Goal: Task Accomplishment & Management: Use online tool/utility

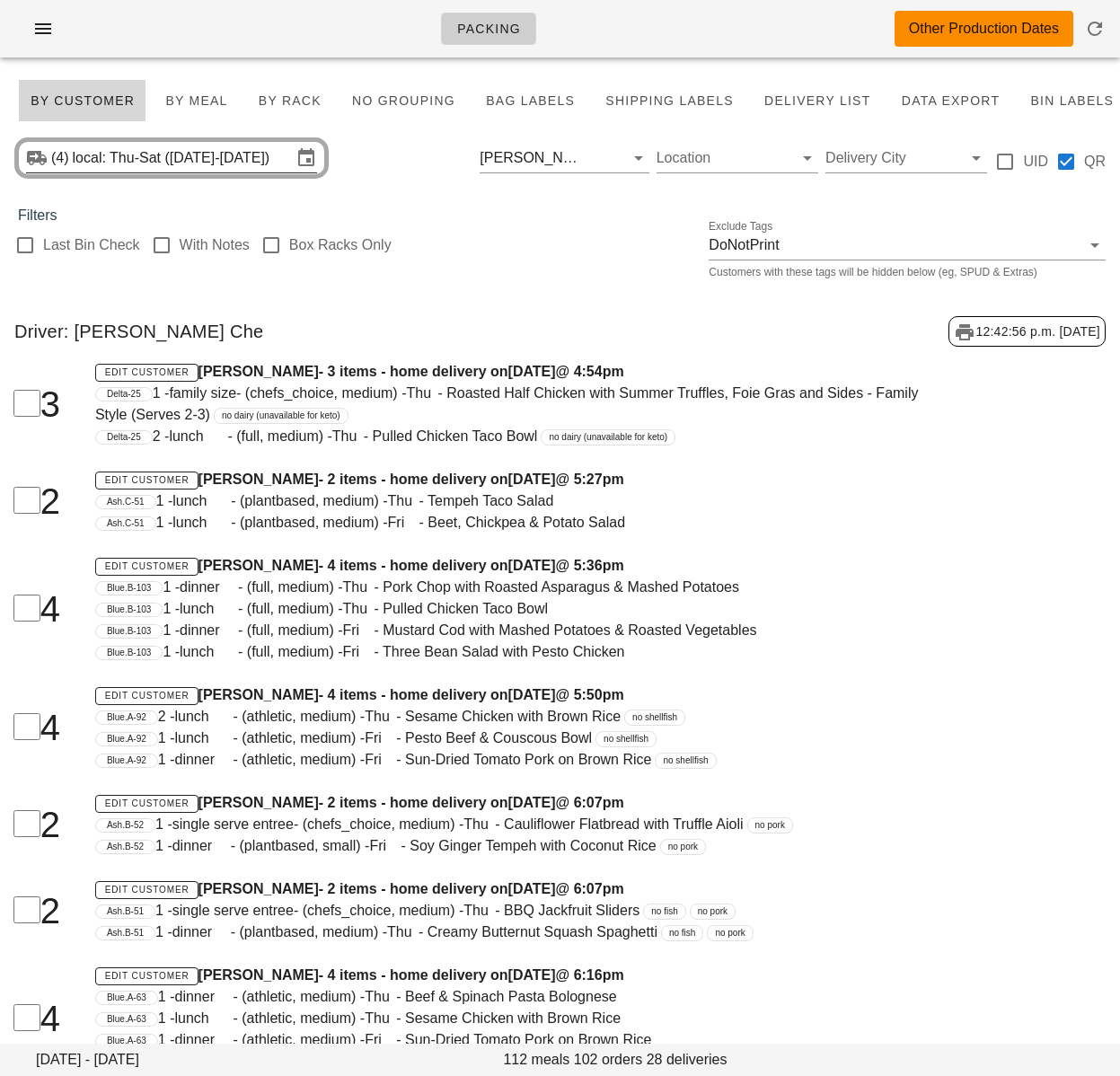
click at [221, 160] on input "local: Thu-Sat (Aug 28-Aug 30)" at bounding box center [182, 158] width 219 height 29
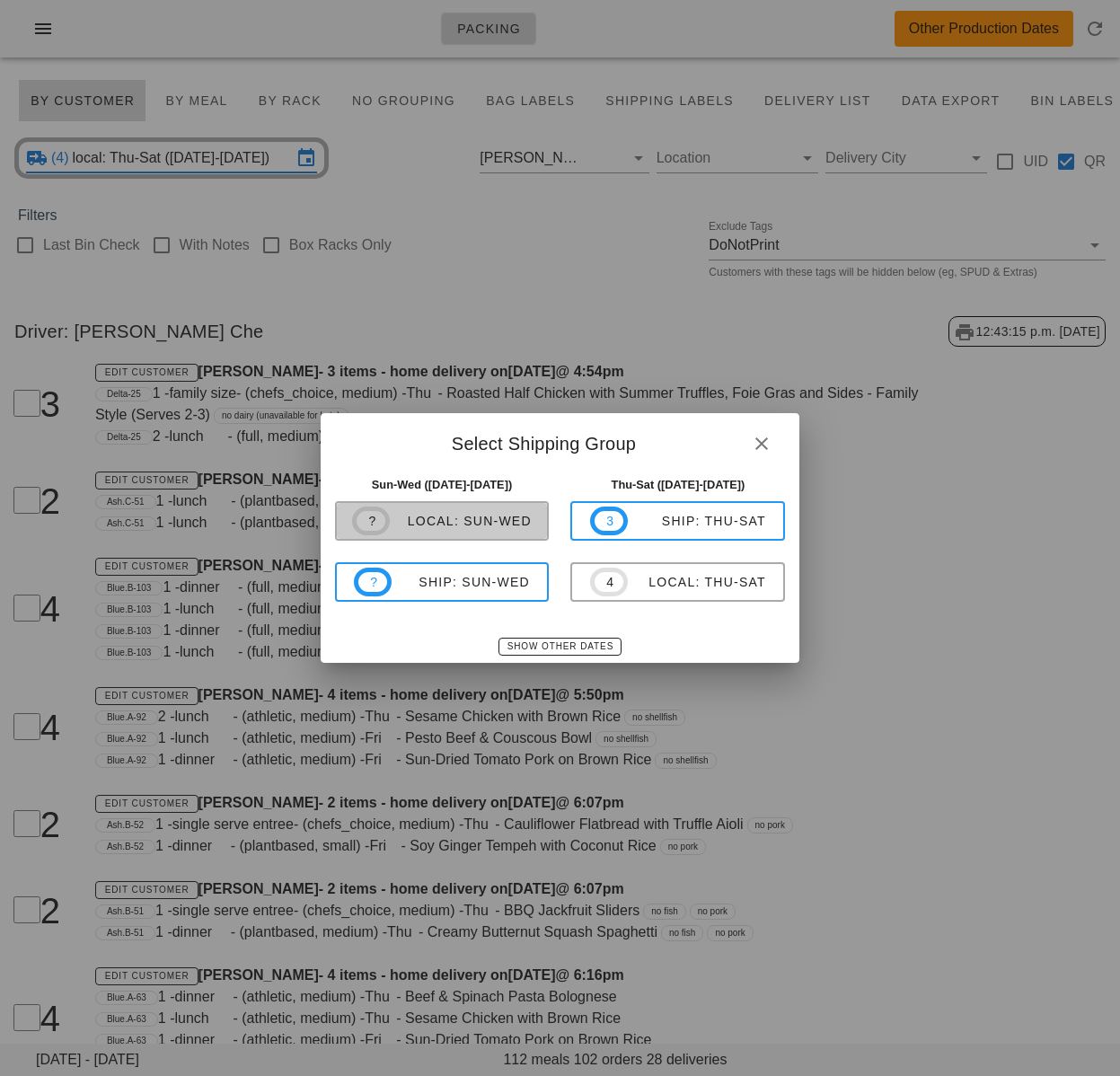
click at [428, 521] on div "local: Sun-Wed" at bounding box center [461, 521] width 142 height 14
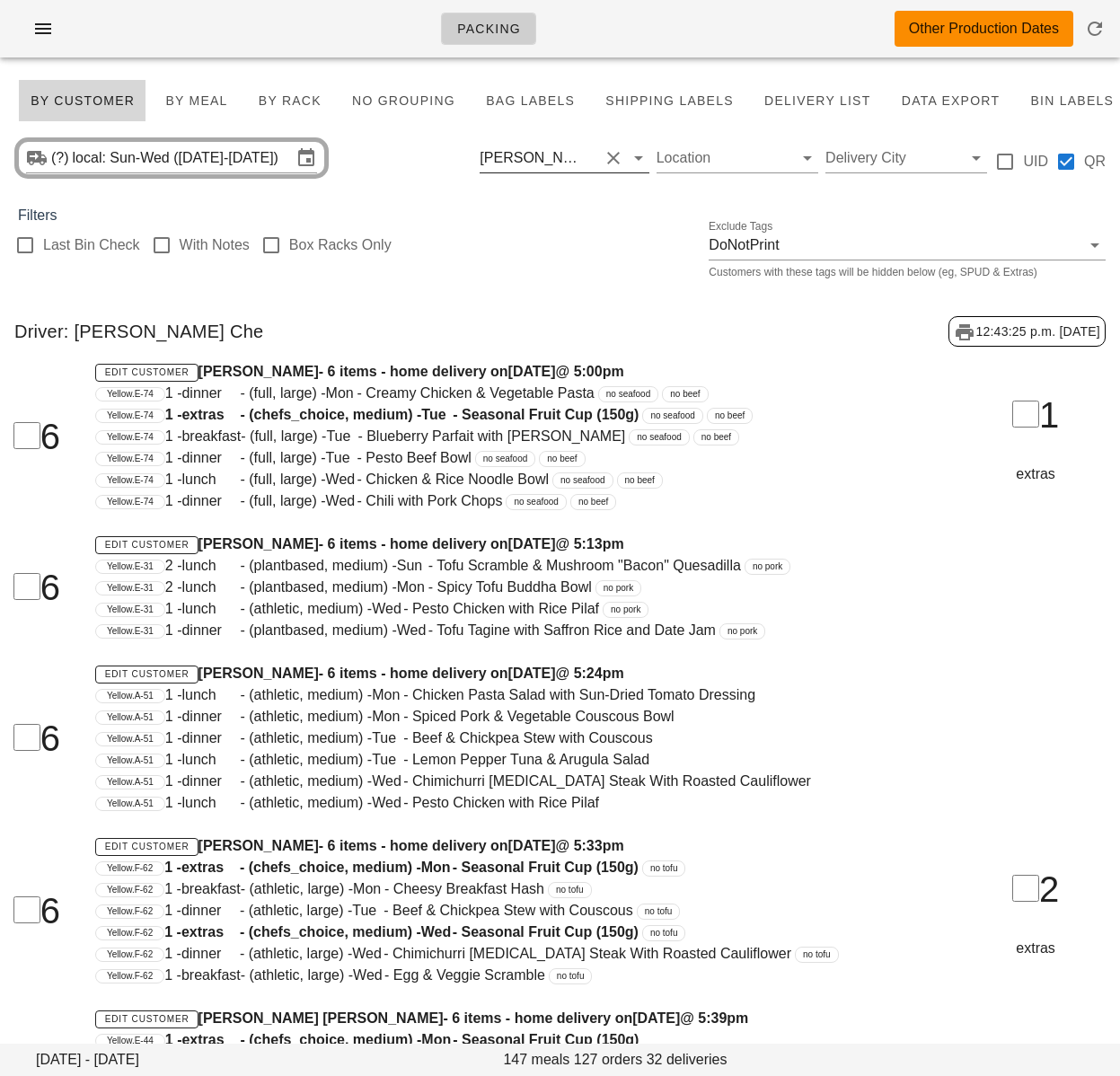
click at [590, 156] on input "text" at bounding box center [594, 158] width 8 height 29
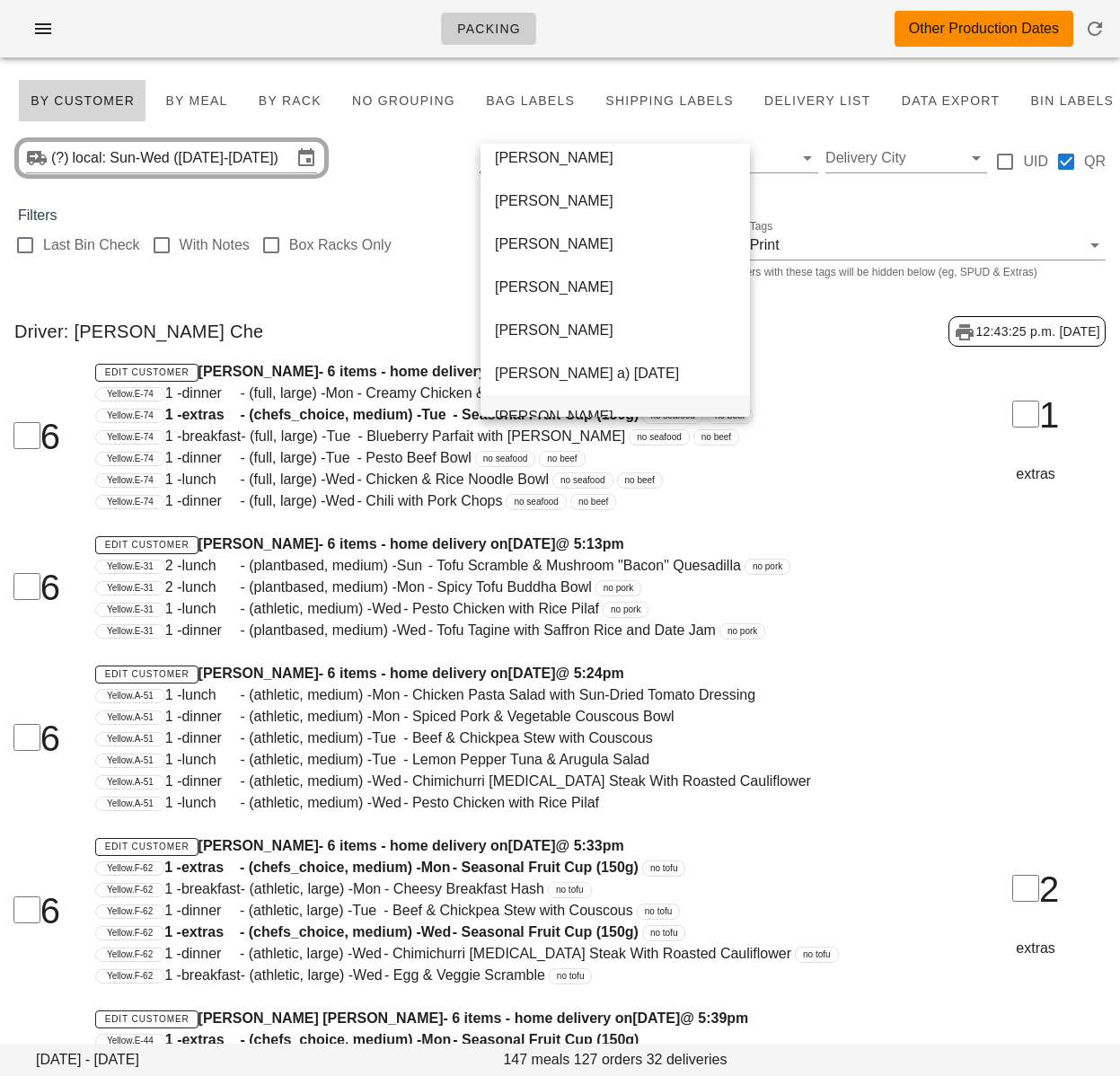
scroll to position [992, 0]
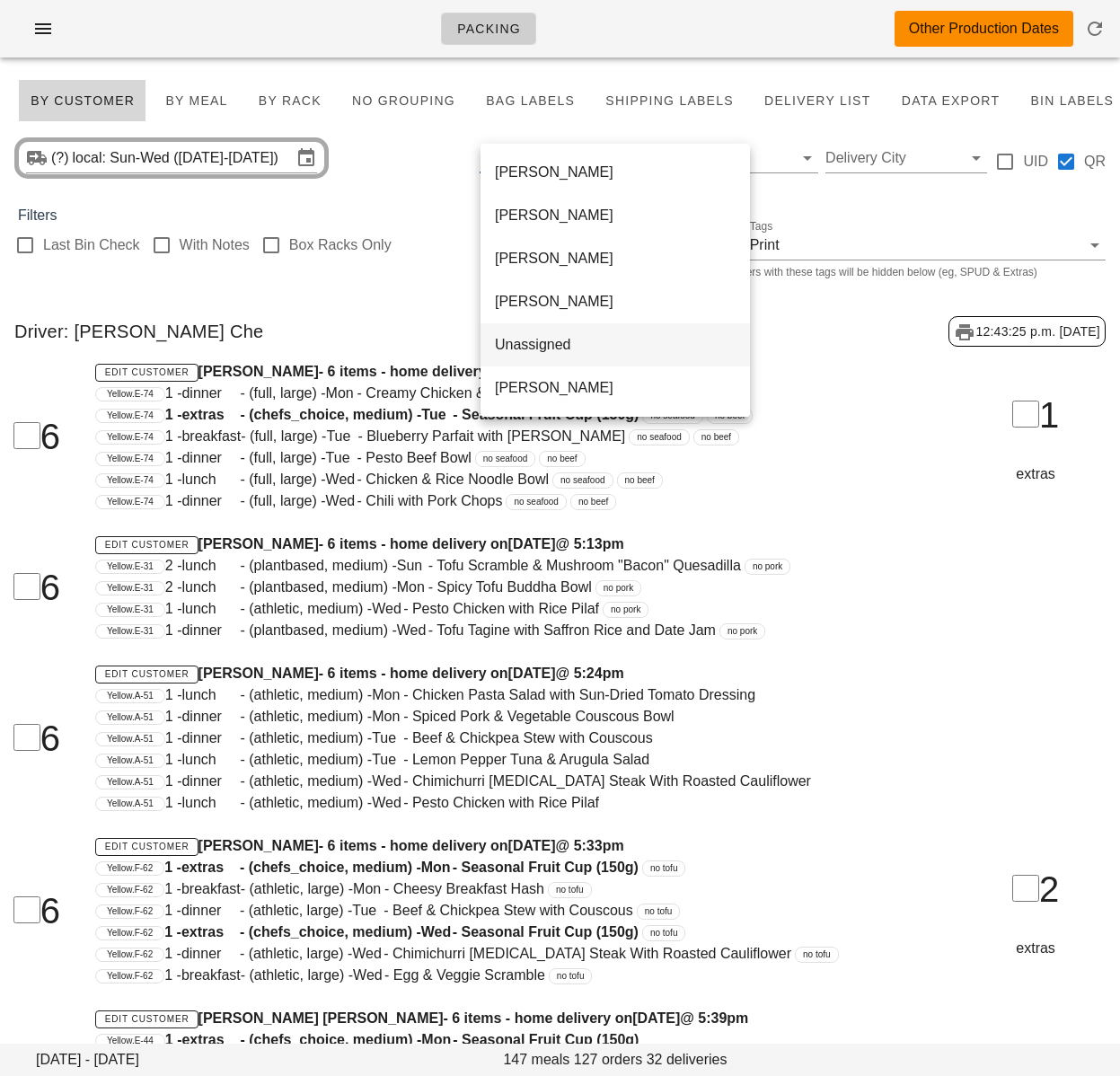
click at [546, 349] on div "Unassigned" at bounding box center [616, 343] width 240 height 17
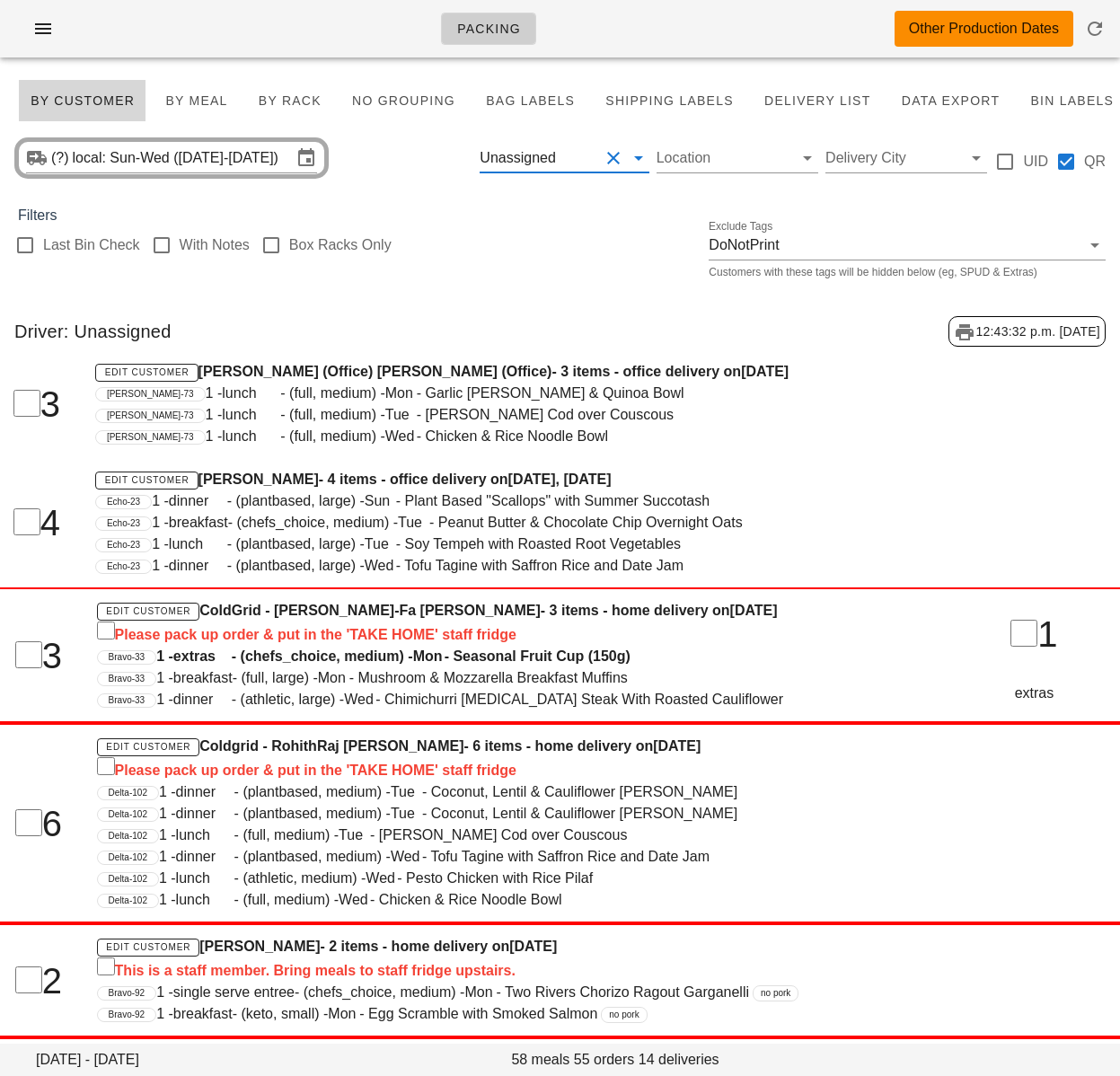
click at [565, 155] on input "text" at bounding box center [580, 158] width 40 height 29
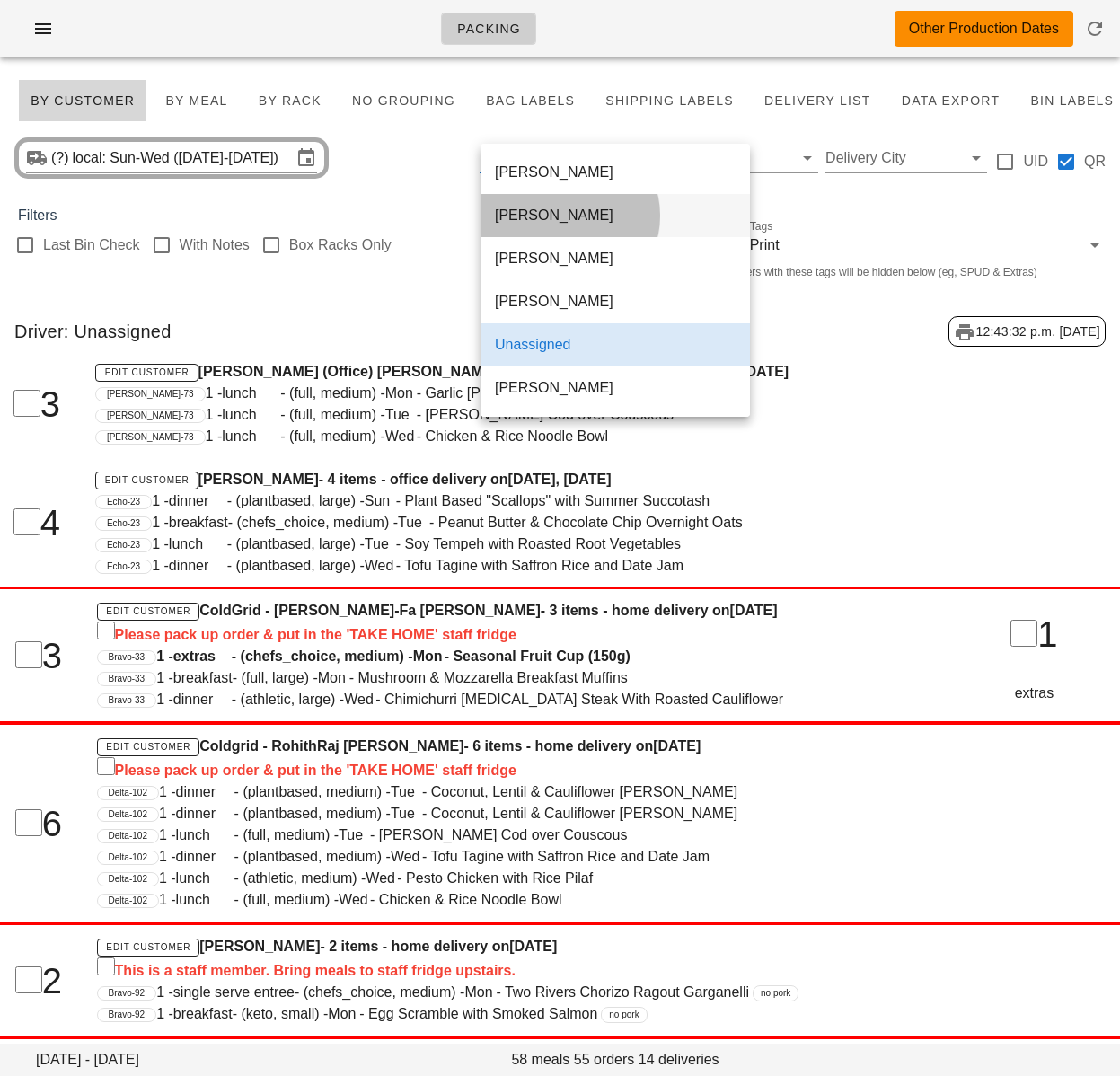
click at [564, 221] on div "[PERSON_NAME]" at bounding box center [616, 214] width 240 height 17
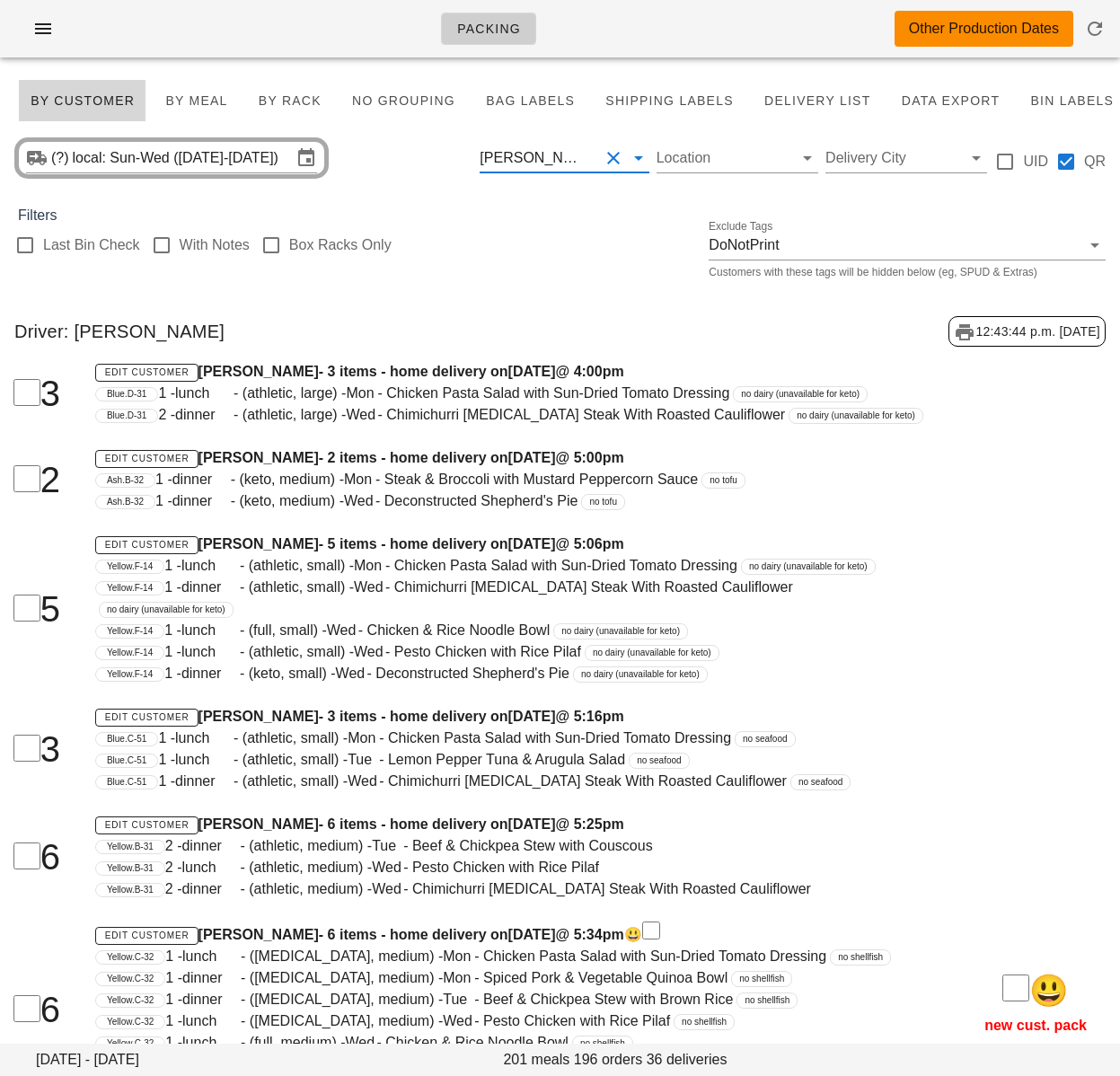
click at [556, 157] on div "[PERSON_NAME]" at bounding box center [533, 158] width 107 height 16
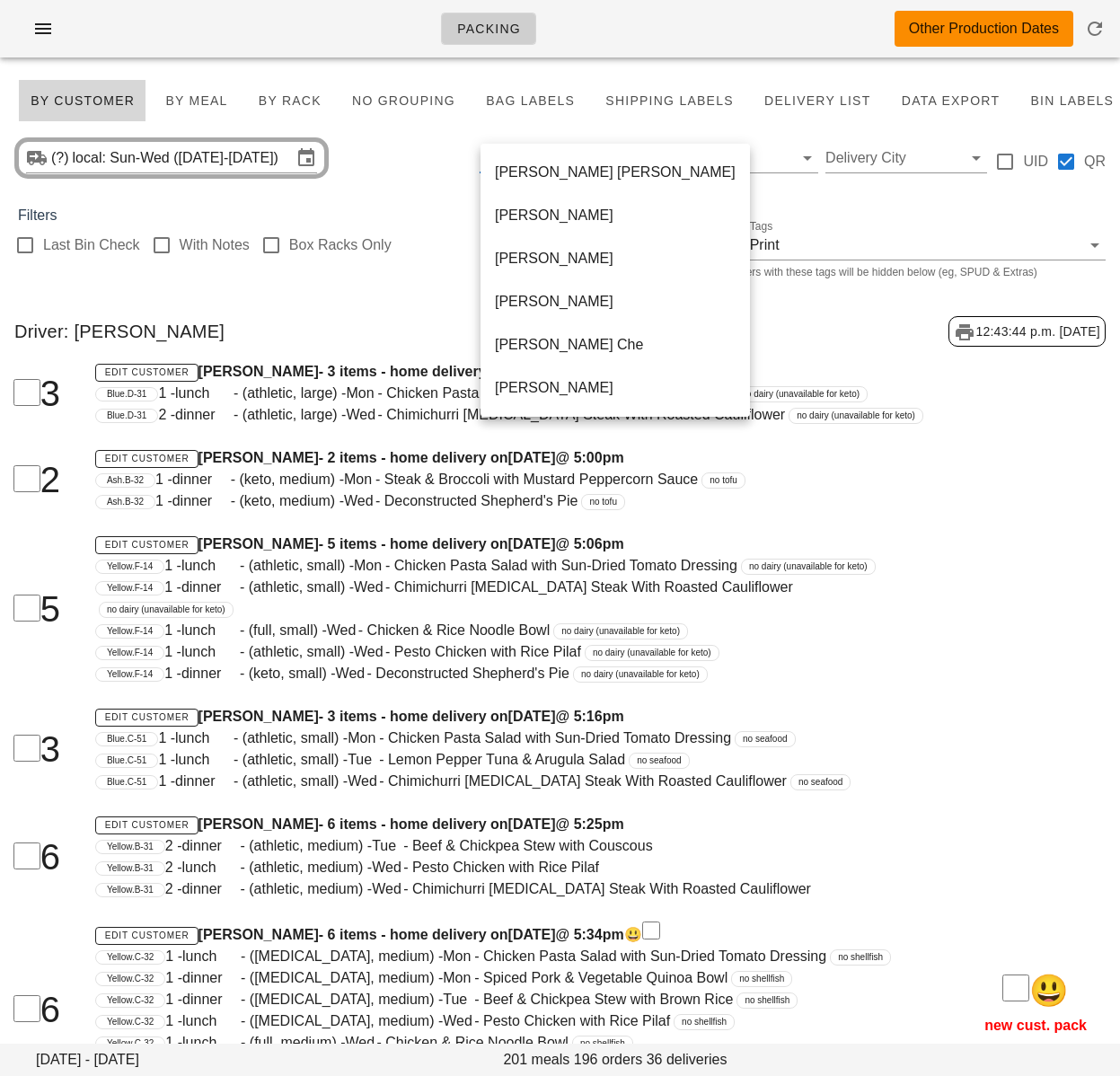
click at [458, 233] on div "Last Bin Check With Notes Box Racks Only Exclude Tags DoNotPrint Customers with…" at bounding box center [560, 255] width 1120 height 58
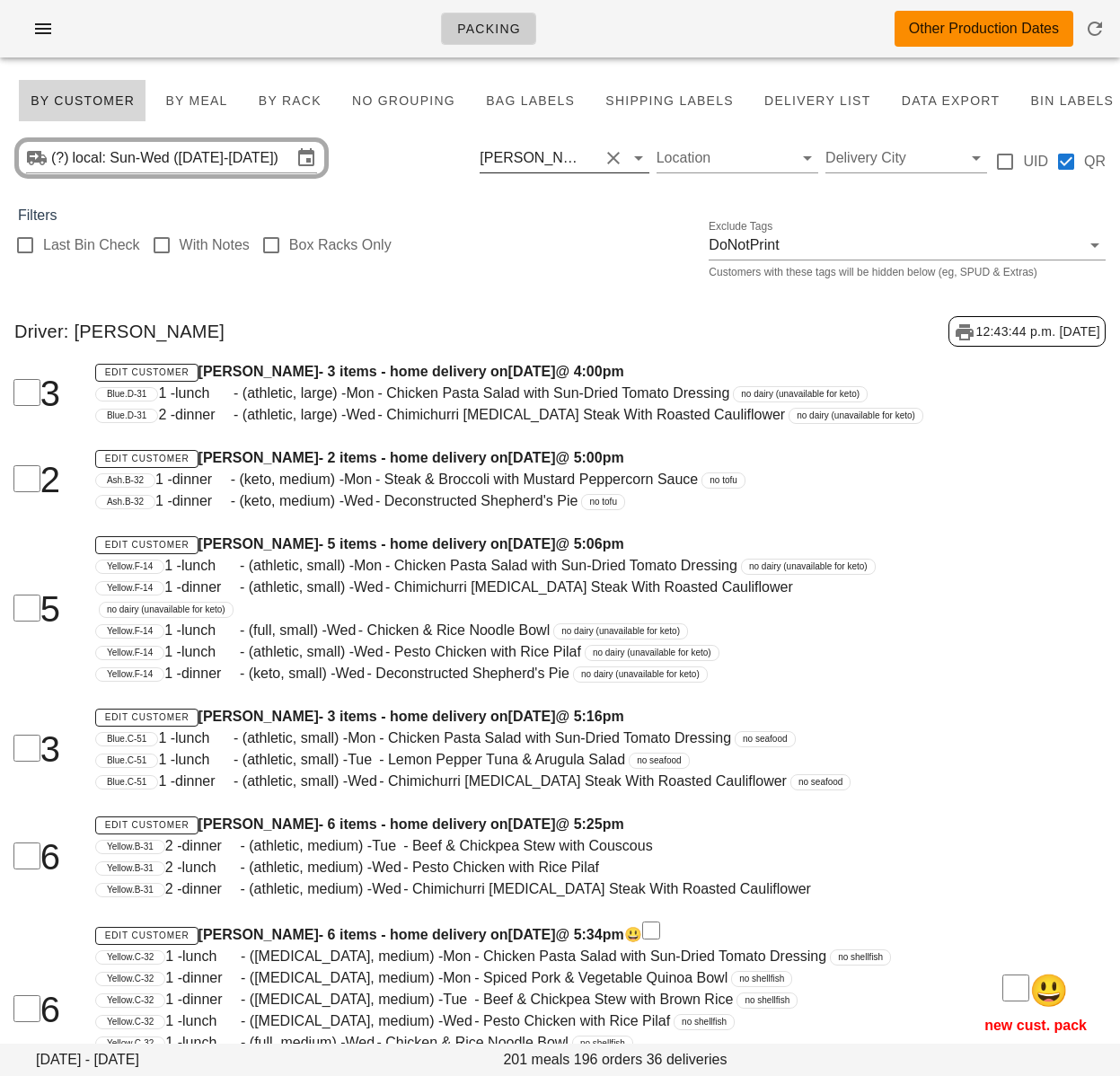
click at [567, 160] on div "[PERSON_NAME]" at bounding box center [533, 158] width 107 height 16
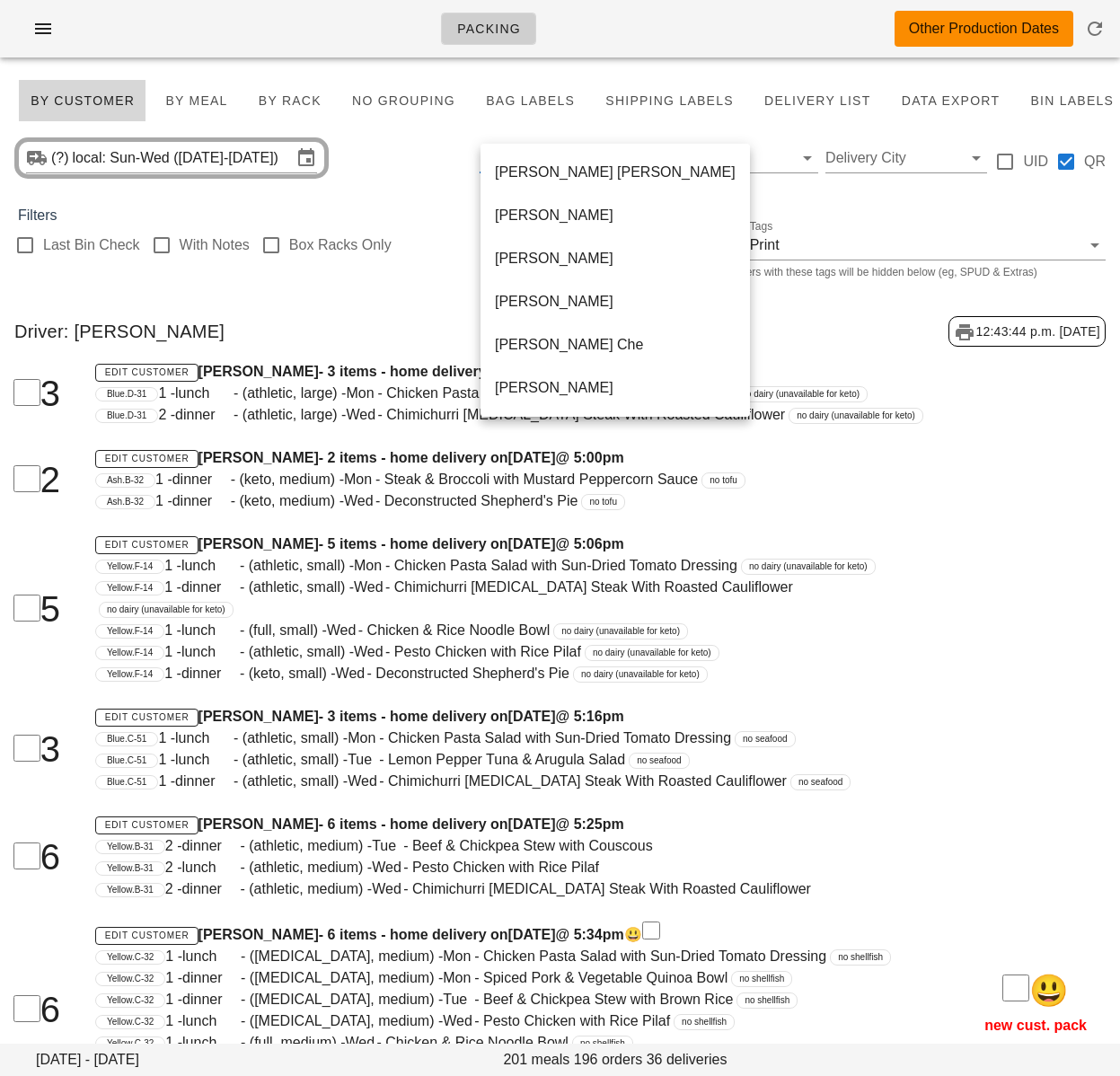
click at [453, 180] on div "(?) local: Sun-Wed (Aug 31-Sep 3) Piotr Kwiatkowski Location Delivery City UID …" at bounding box center [560, 158] width 1120 height 58
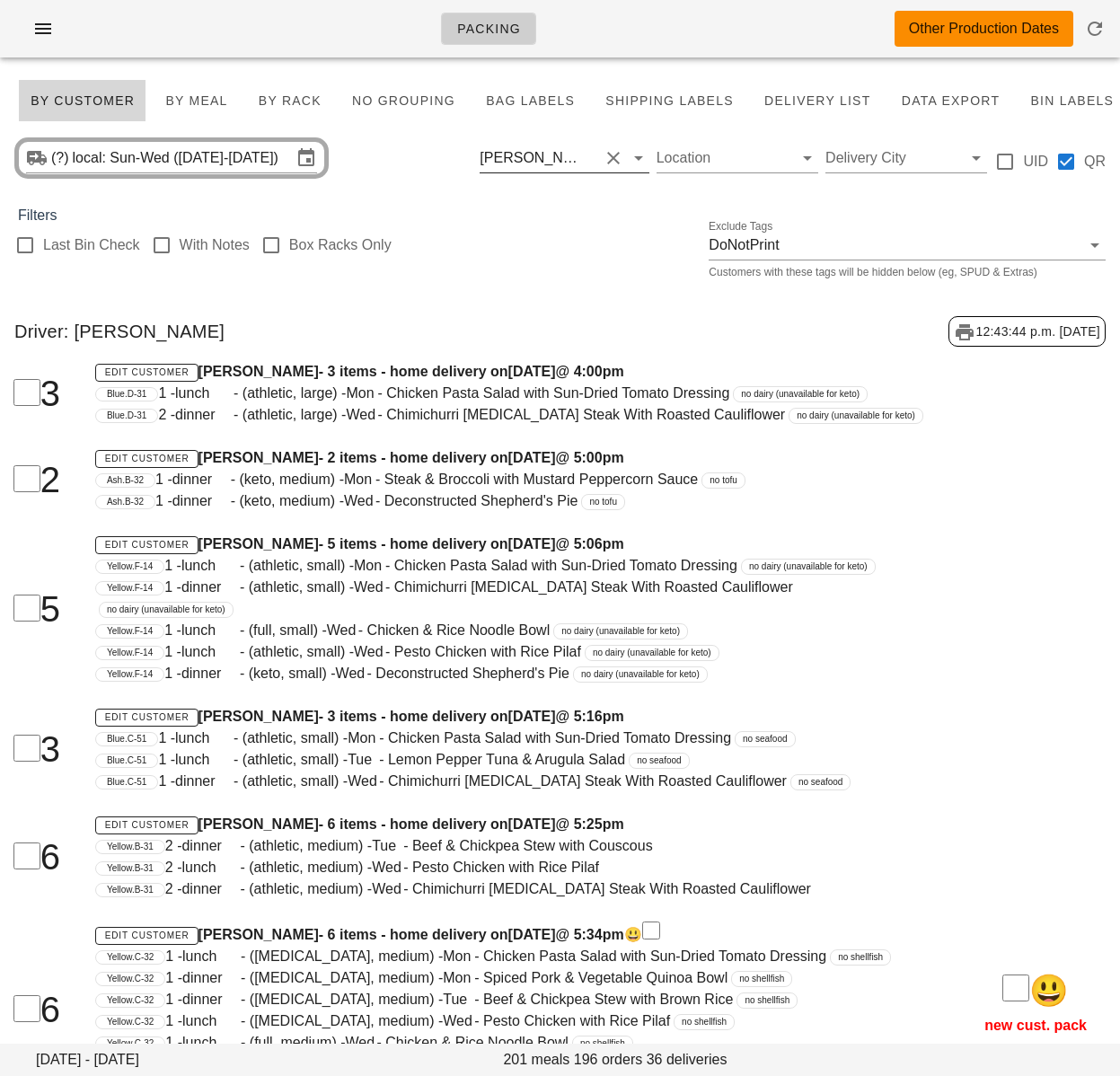
click at [616, 161] on button "Clear Filter by driver" at bounding box center [614, 158] width 22 height 22
click at [599, 162] on input "text" at bounding box center [594, 158] width 8 height 29
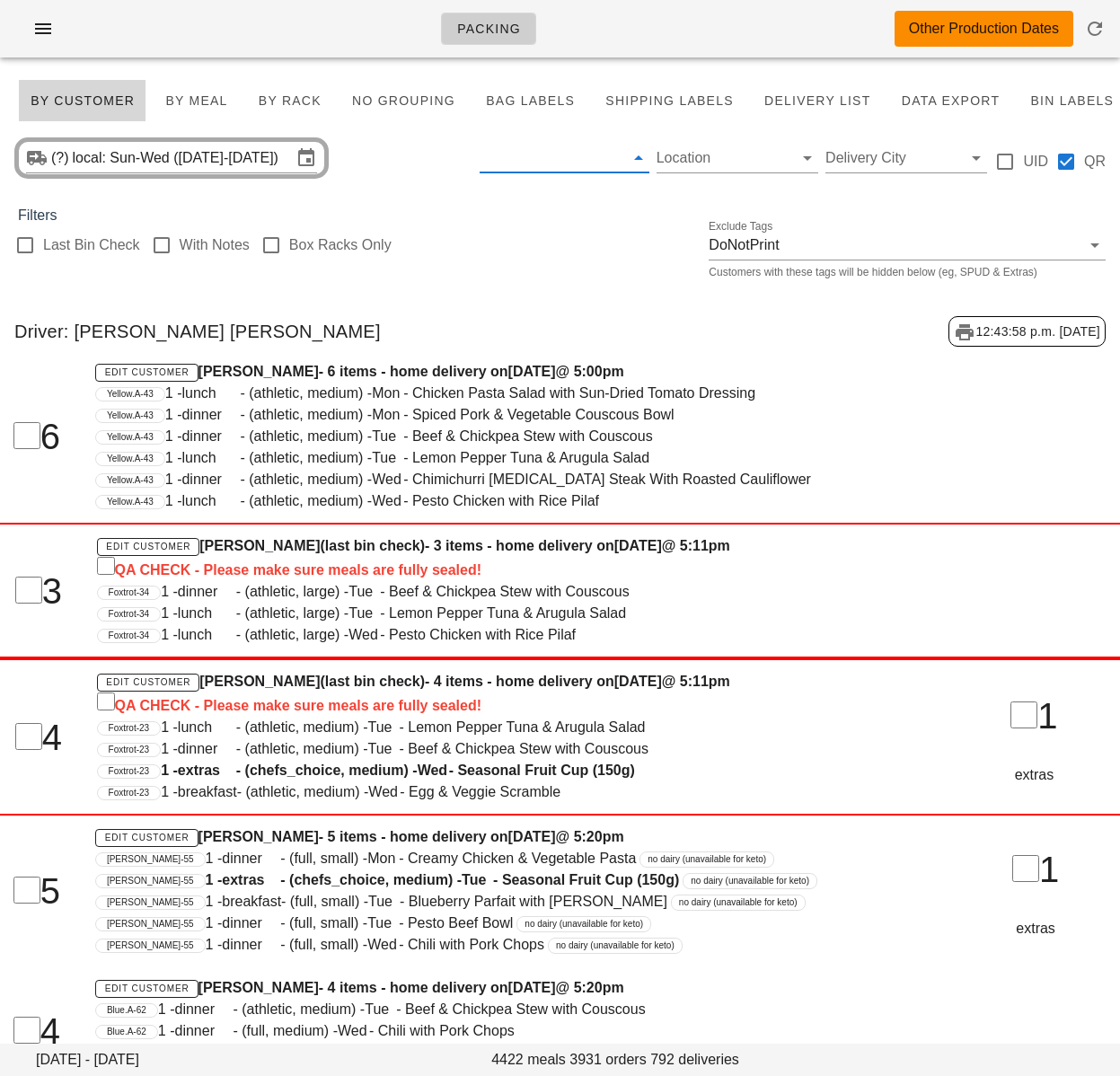
click at [533, 228] on div "Last Bin Check With Notes Box Racks Only Exclude Tags DoNotPrint Customers with…" at bounding box center [560, 255] width 1120 height 58
click at [569, 169] on input "Filter by driver" at bounding box center [549, 158] width 140 height 29
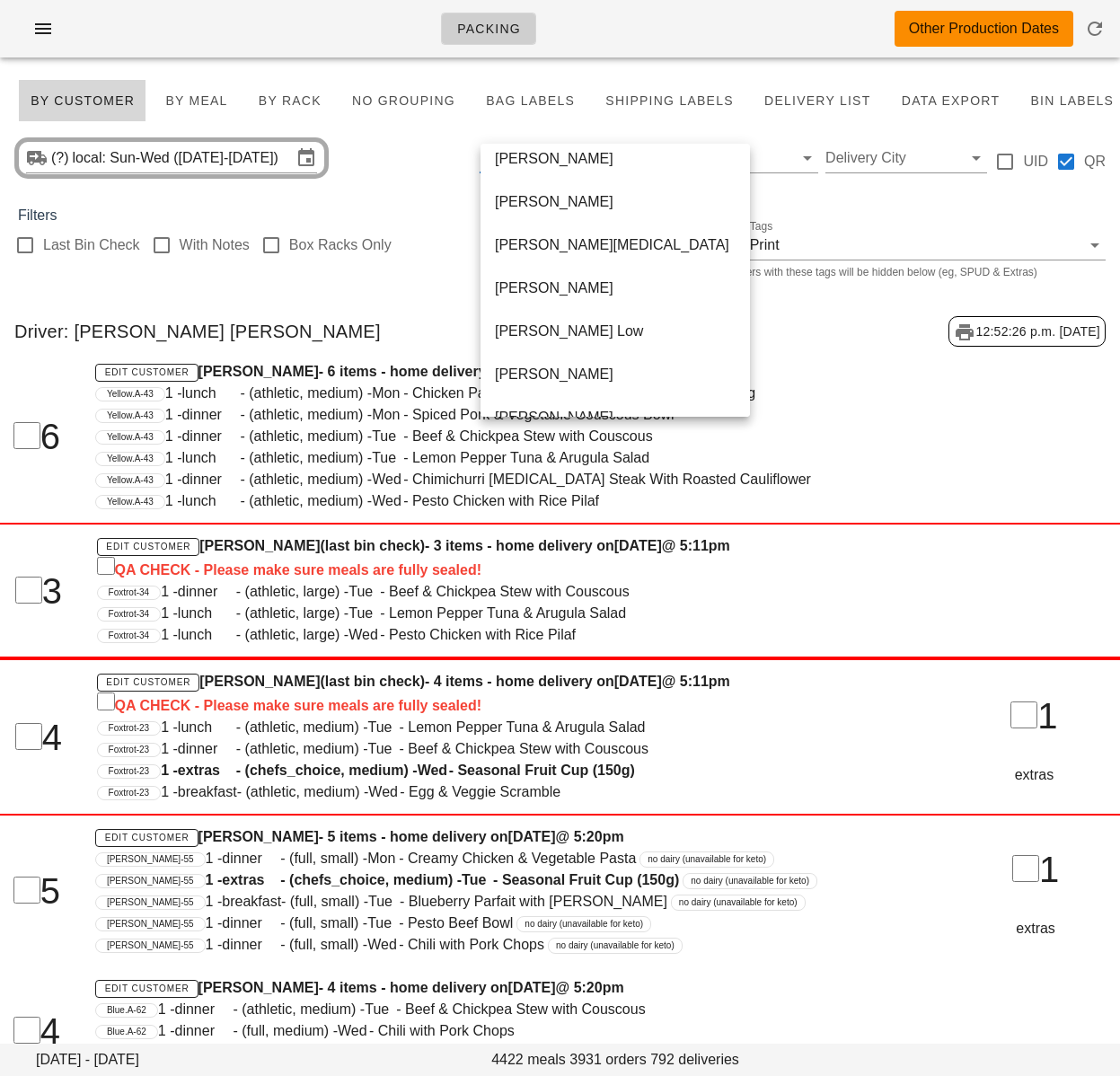
scroll to position [445, 0]
click at [382, 366] on h4 "Edit Customer Bernadette Cheung - 6 items - home delivery on Sunday Aug 31 @ 5:…" at bounding box center [512, 372] width 834 height 22
click at [816, 372] on h4 "Edit Customer Bernadette Cheung - 6 items - home delivery on Sunday Aug 31 @ 5:…" at bounding box center [512, 372] width 834 height 22
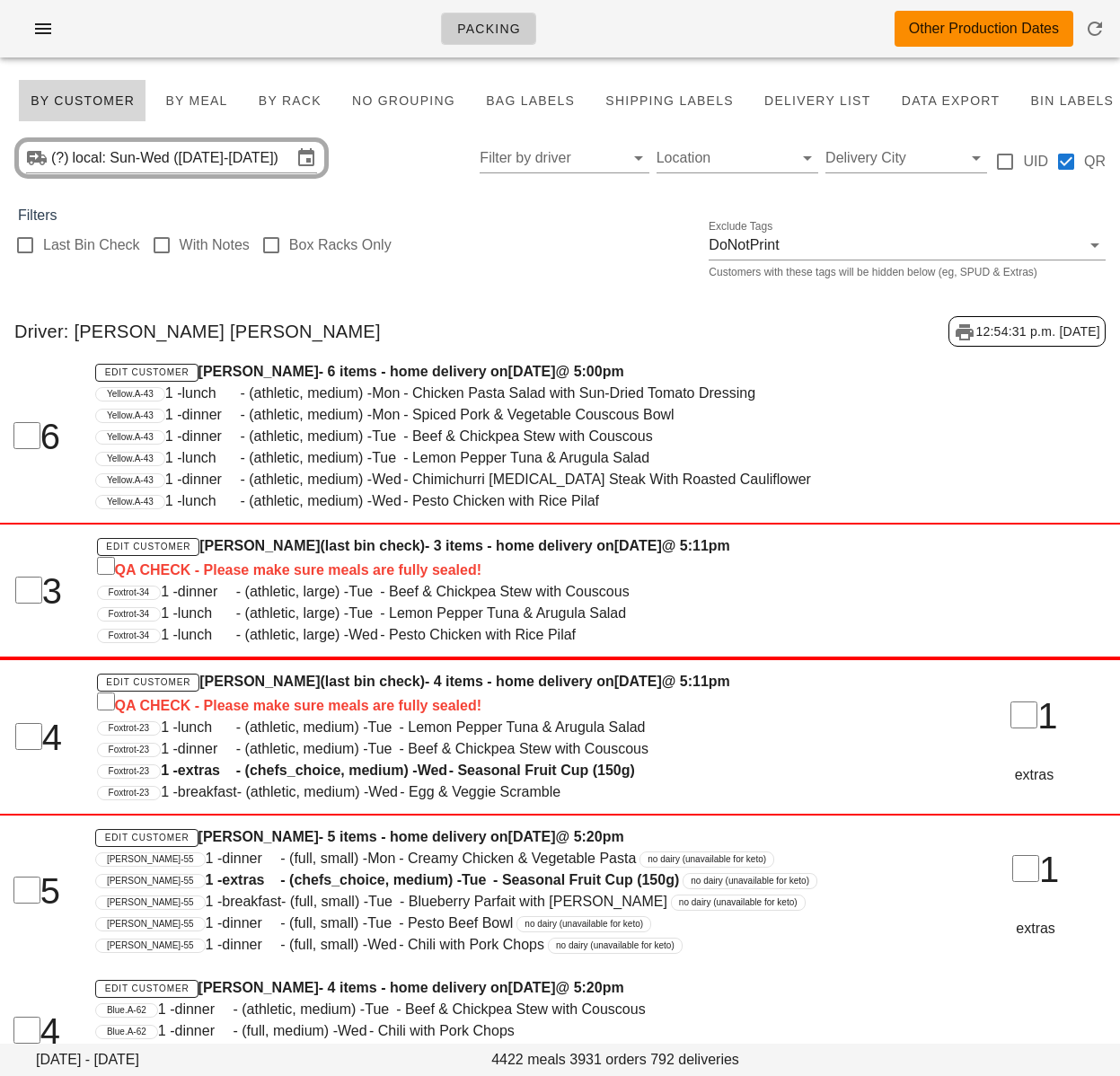
click at [554, 244] on div "Last Bin Check With Notes Box Racks Only Exclude Tags DoNotPrint Customers with…" at bounding box center [560, 255] width 1120 height 58
click at [551, 159] on input "text" at bounding box center [549, 158] width 140 height 29
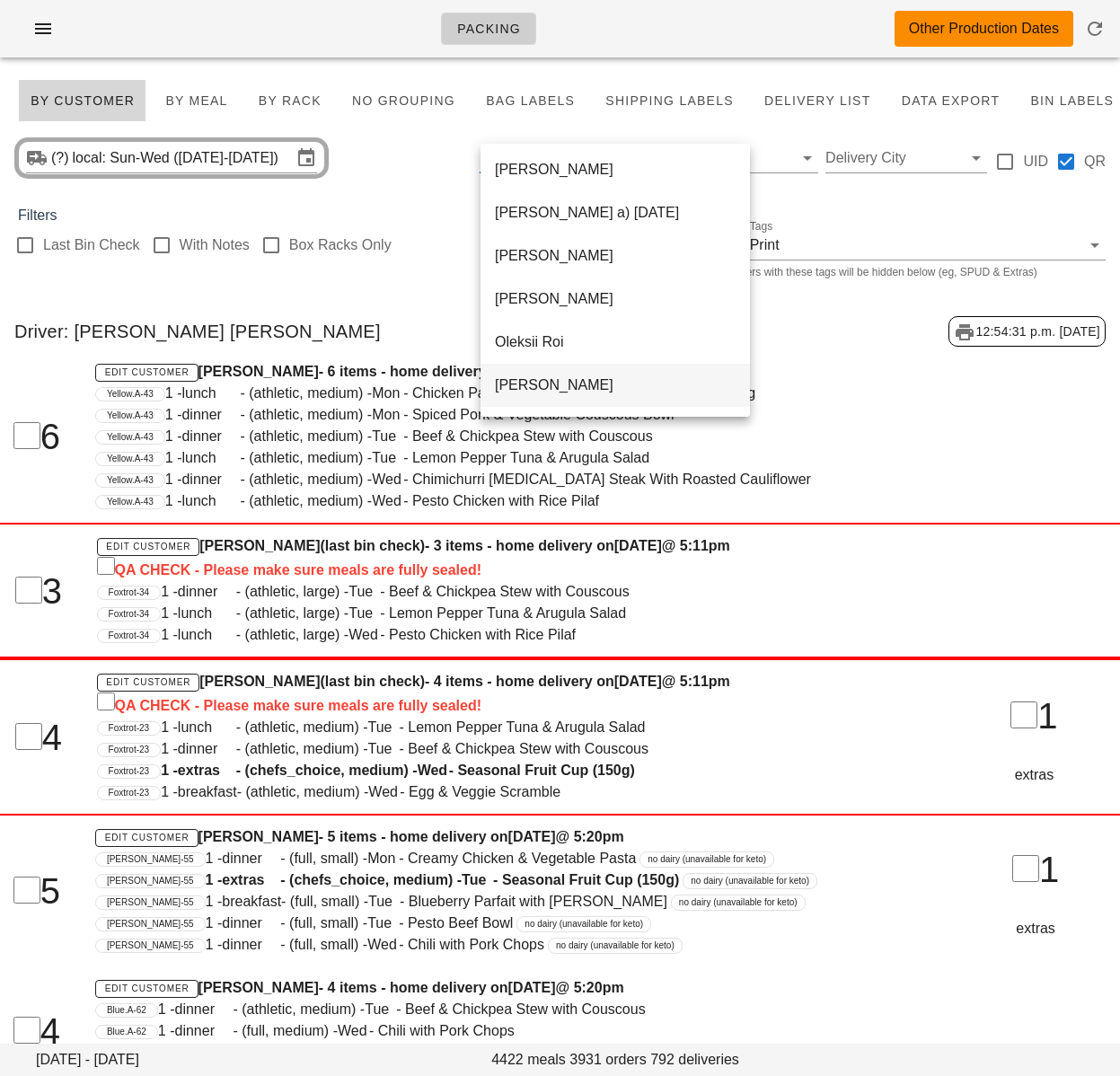
scroll to position [992, 0]
click at [572, 346] on div "Unassigned" at bounding box center [616, 343] width 240 height 17
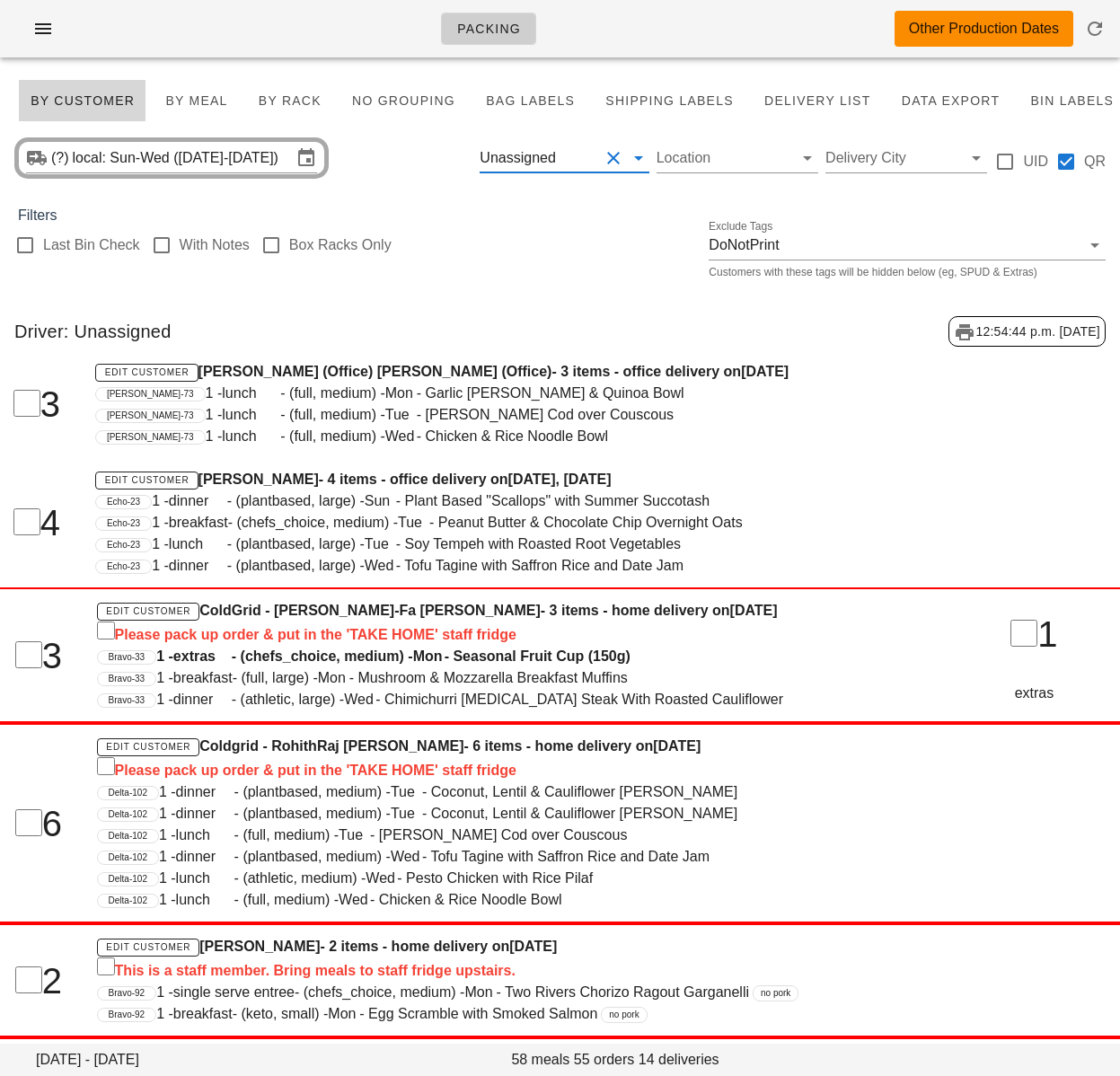
drag, startPoint x: 611, startPoint y: 159, endPoint x: 599, endPoint y: 202, distance: 44.6
click at [612, 159] on button "Clear Filter by driver" at bounding box center [614, 158] width 22 height 22
click at [523, 275] on div "Last Bin Check With Notes Box Racks Only Exclude Tags DoNotPrint Customers with…" at bounding box center [560, 255] width 1120 height 58
drag, startPoint x: 629, startPoint y: 287, endPoint x: 577, endPoint y: 211, distance: 92.1
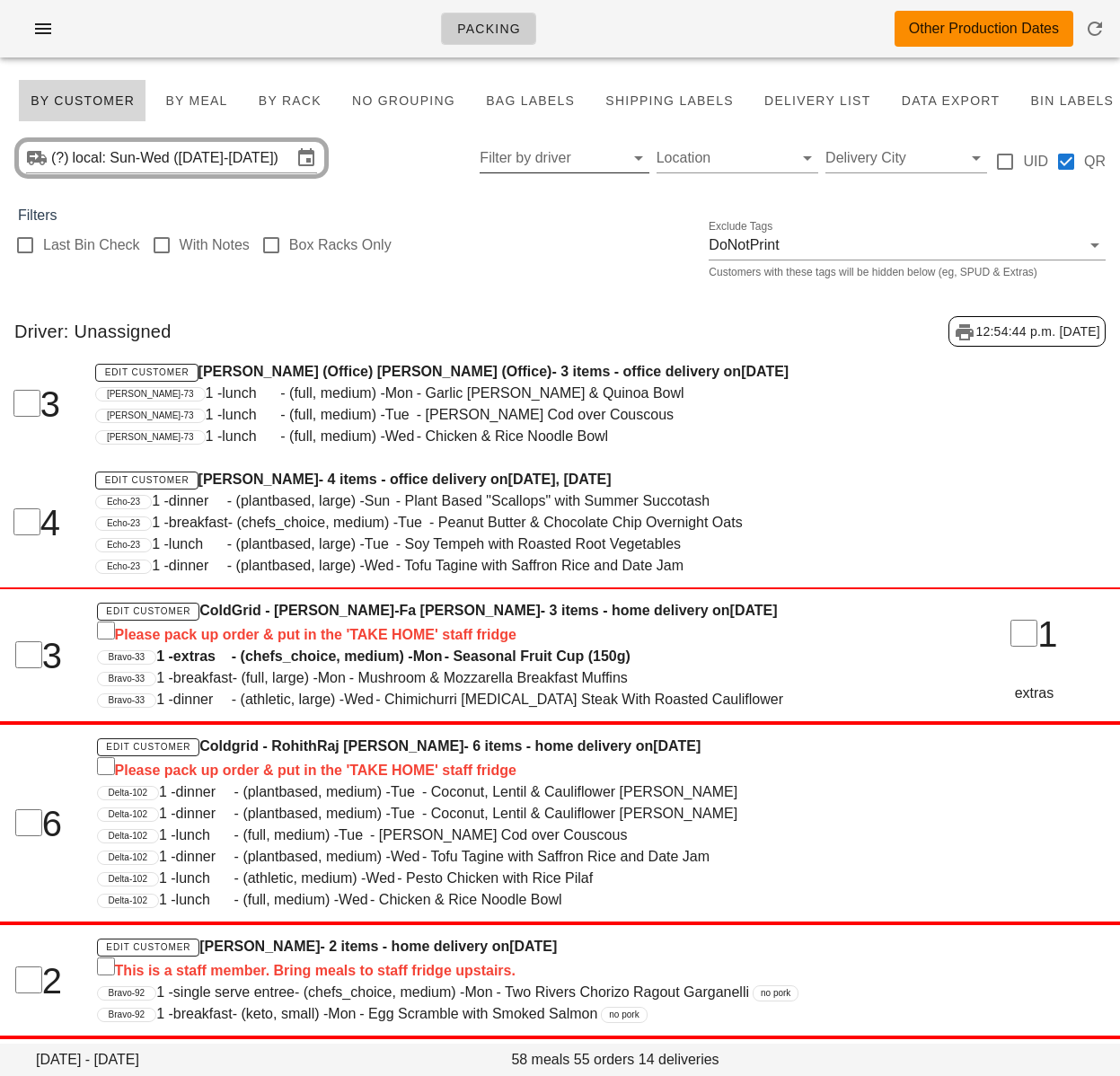
click at [561, 161] on input "Filter by driver" at bounding box center [549, 158] width 140 height 29
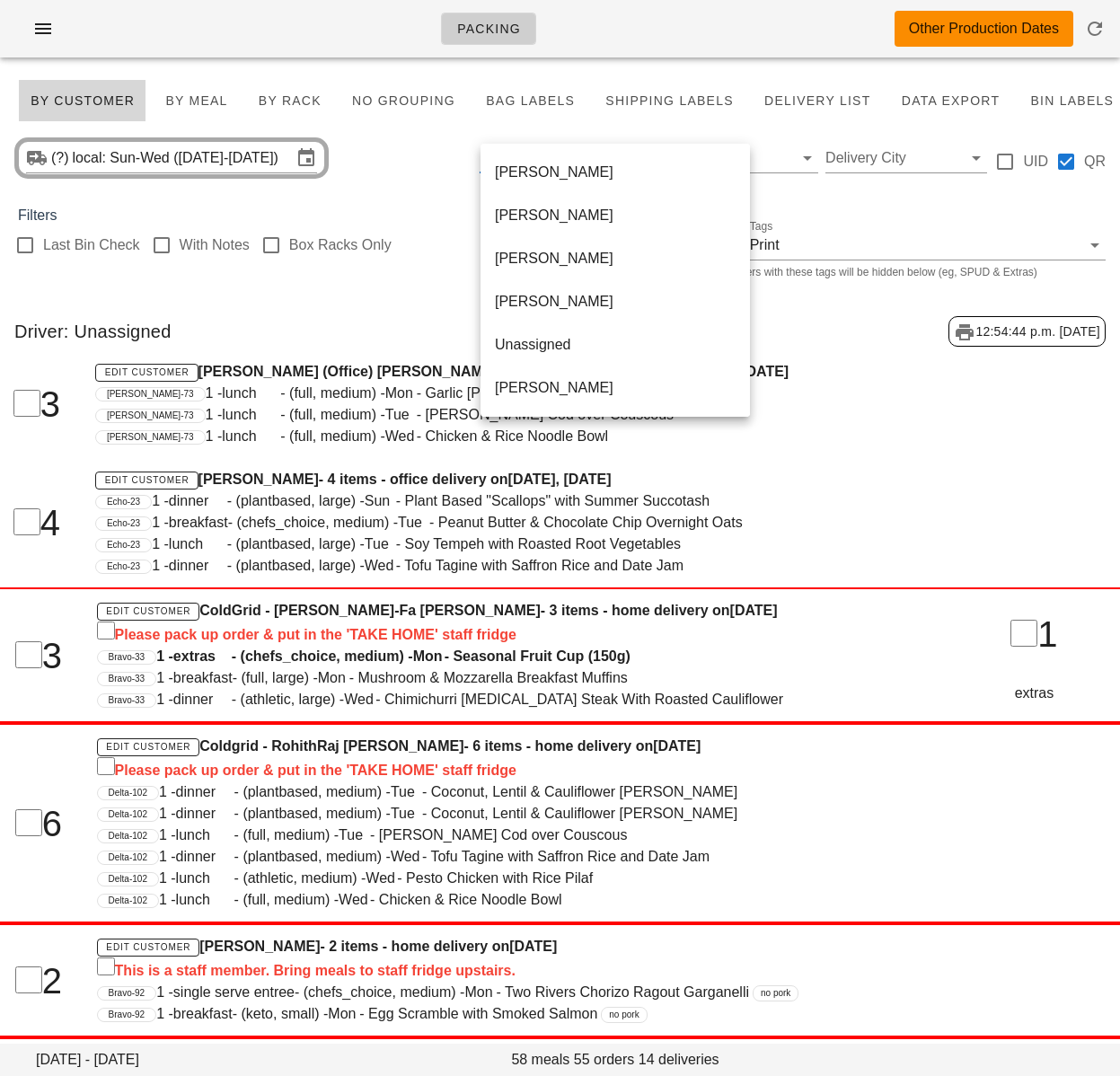
scroll to position [992, 0]
click at [709, 337] on div "Driver: Unassigned 12:54:44 p.m. 2025-08-29" at bounding box center [560, 332] width 1120 height 60
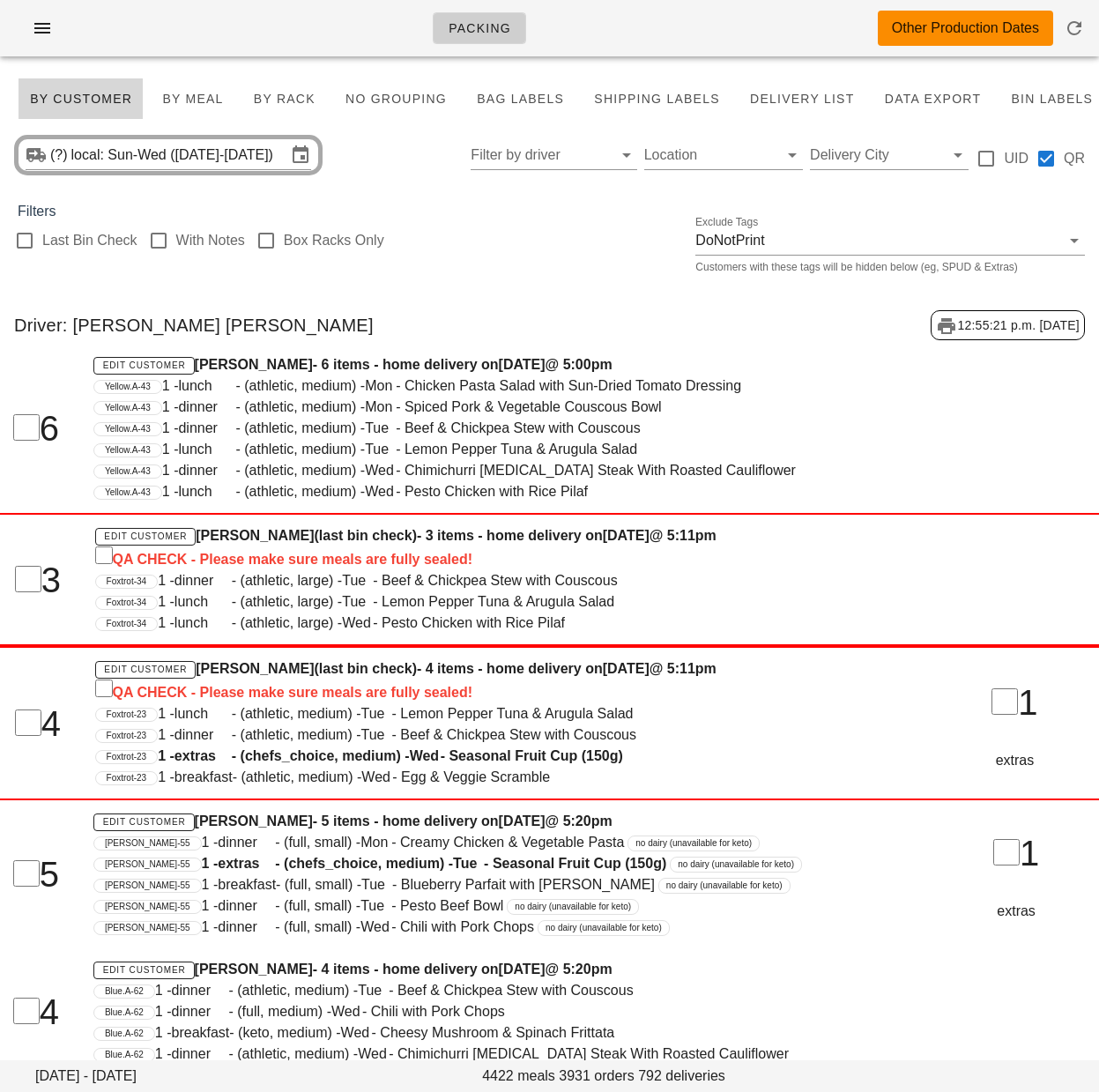
click at [672, 298] on div "Driver: Andres Nakamura Diaz 12:55:21 p.m. 2025-08-29" at bounding box center [550, 325] width 1099 height 58
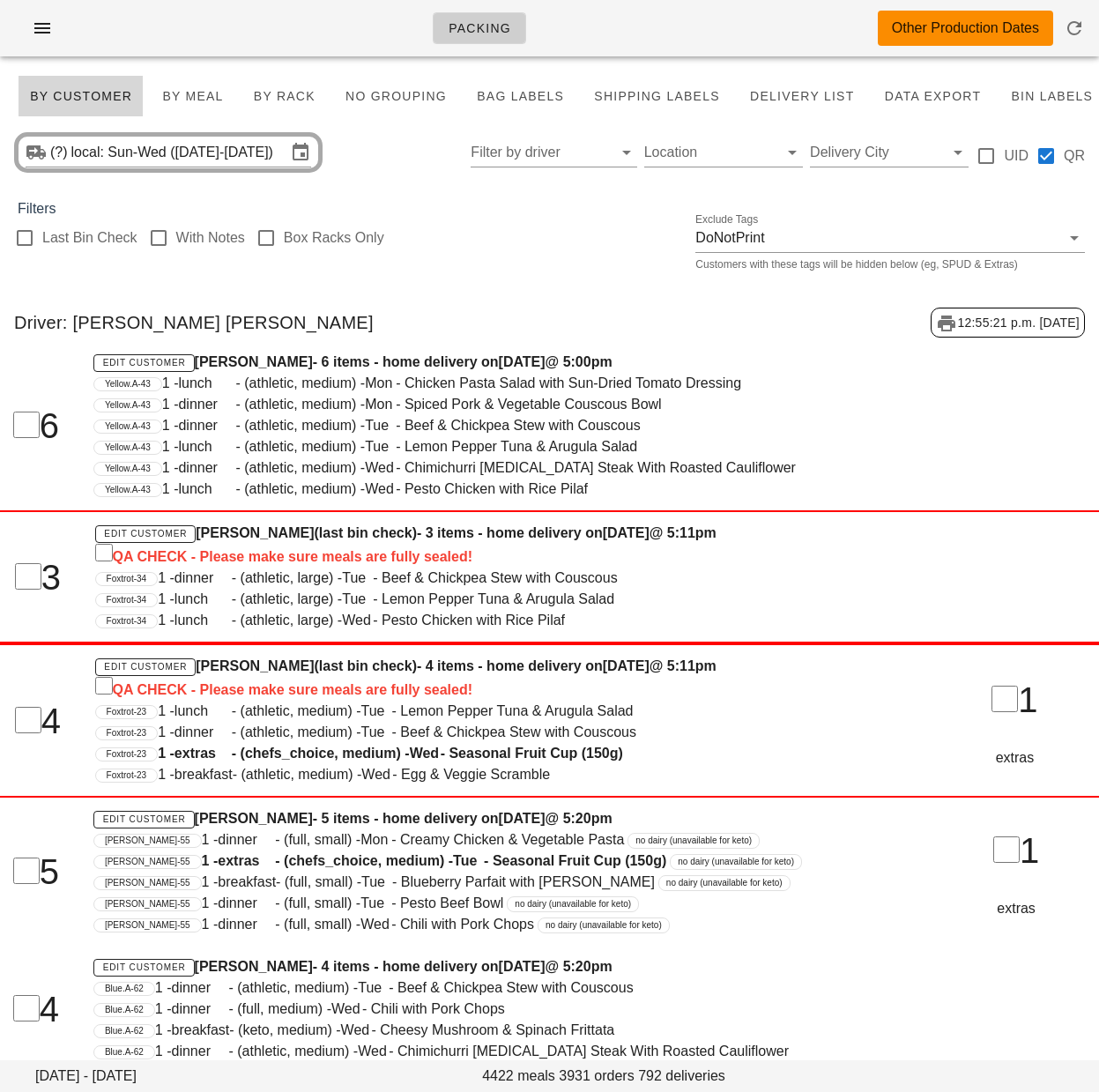
scroll to position [16, 0]
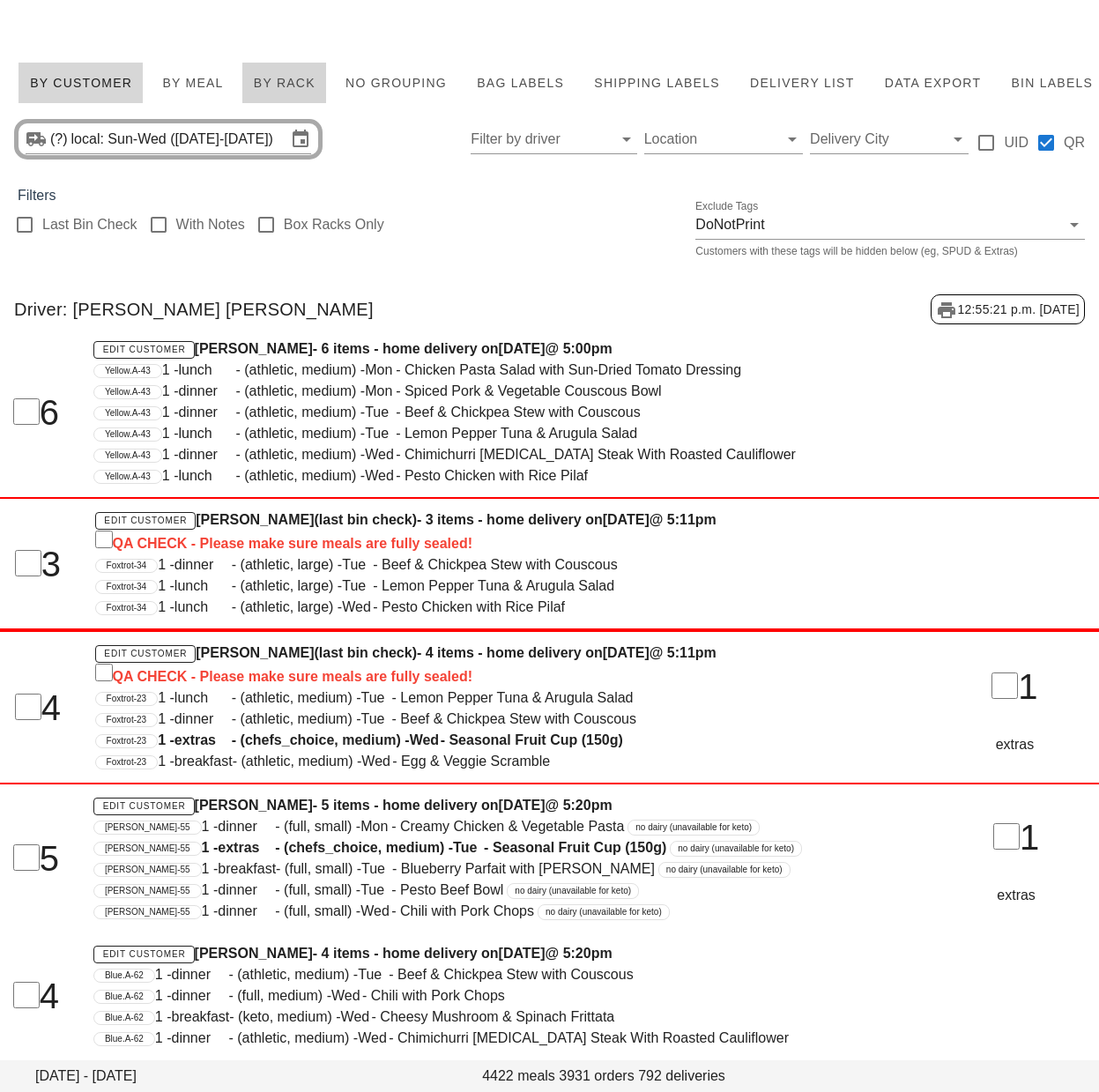
click at [304, 76] on span "By Rack" at bounding box center [284, 83] width 62 height 14
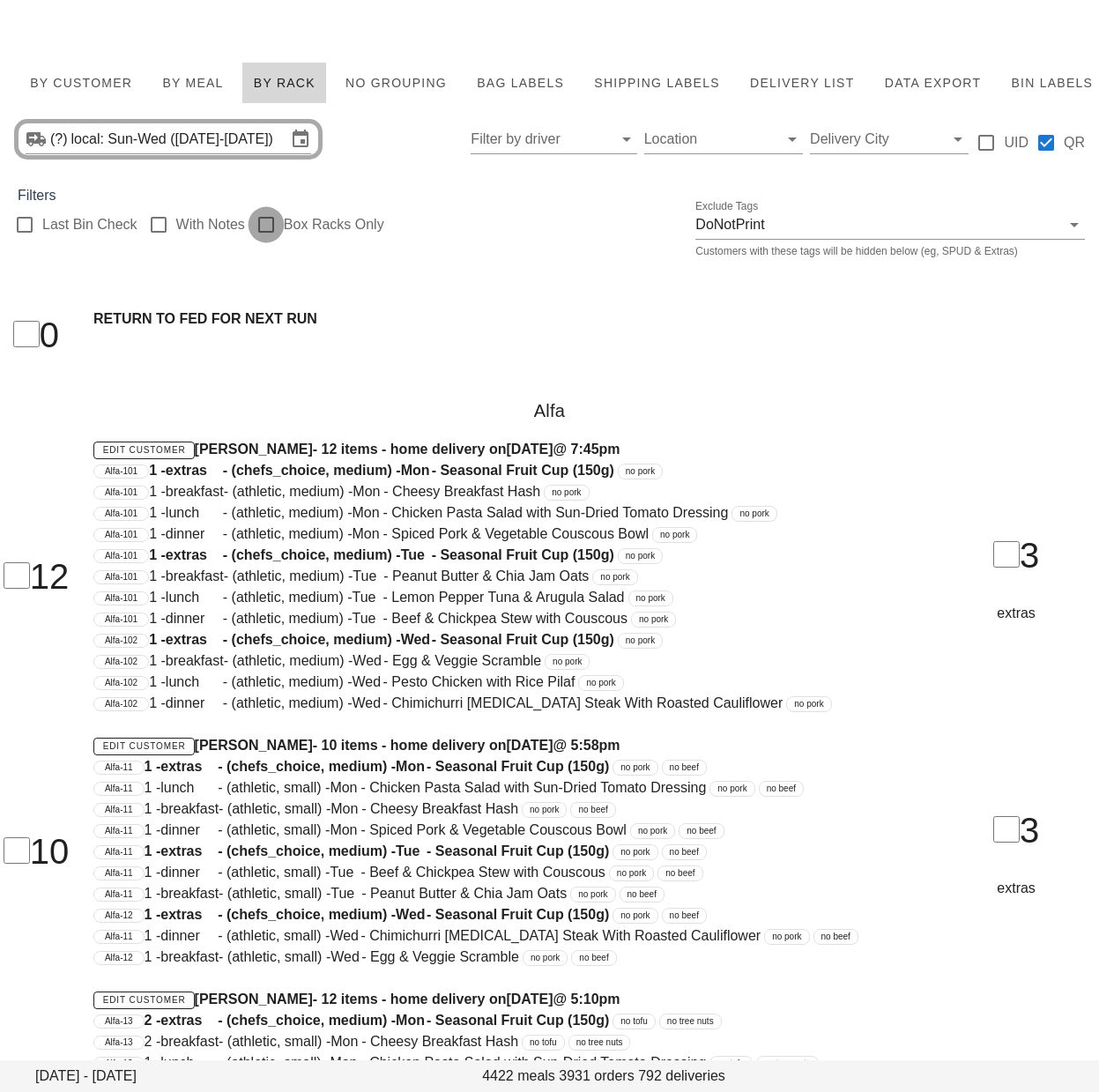
click at [269, 221] on div at bounding box center [266, 224] width 30 height 30
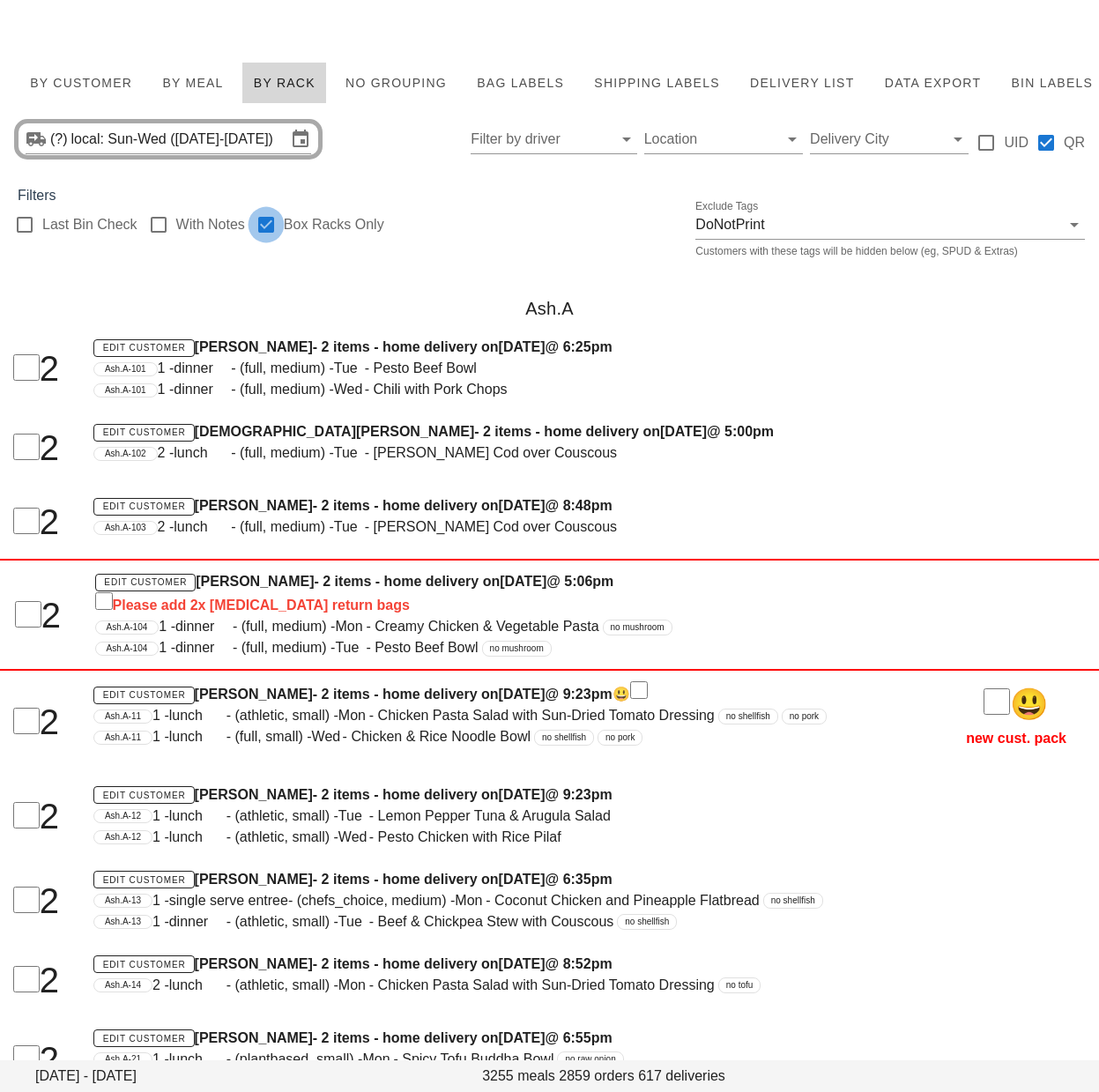
checkbox input "true"
click at [814, 358] on div "Ash.A-101 1 - dinner - (full, medium) - Tue - Pesto Beef Bowl" at bounding box center [503, 368] width 818 height 21
drag, startPoint x: 787, startPoint y: 387, endPoint x: 780, endPoint y: 425, distance: 38.6
click at [787, 387] on div "Ash.A-101 1 - dinner - (full, medium) - Wed - Chili with Pork Chops" at bounding box center [503, 390] width 818 height 21
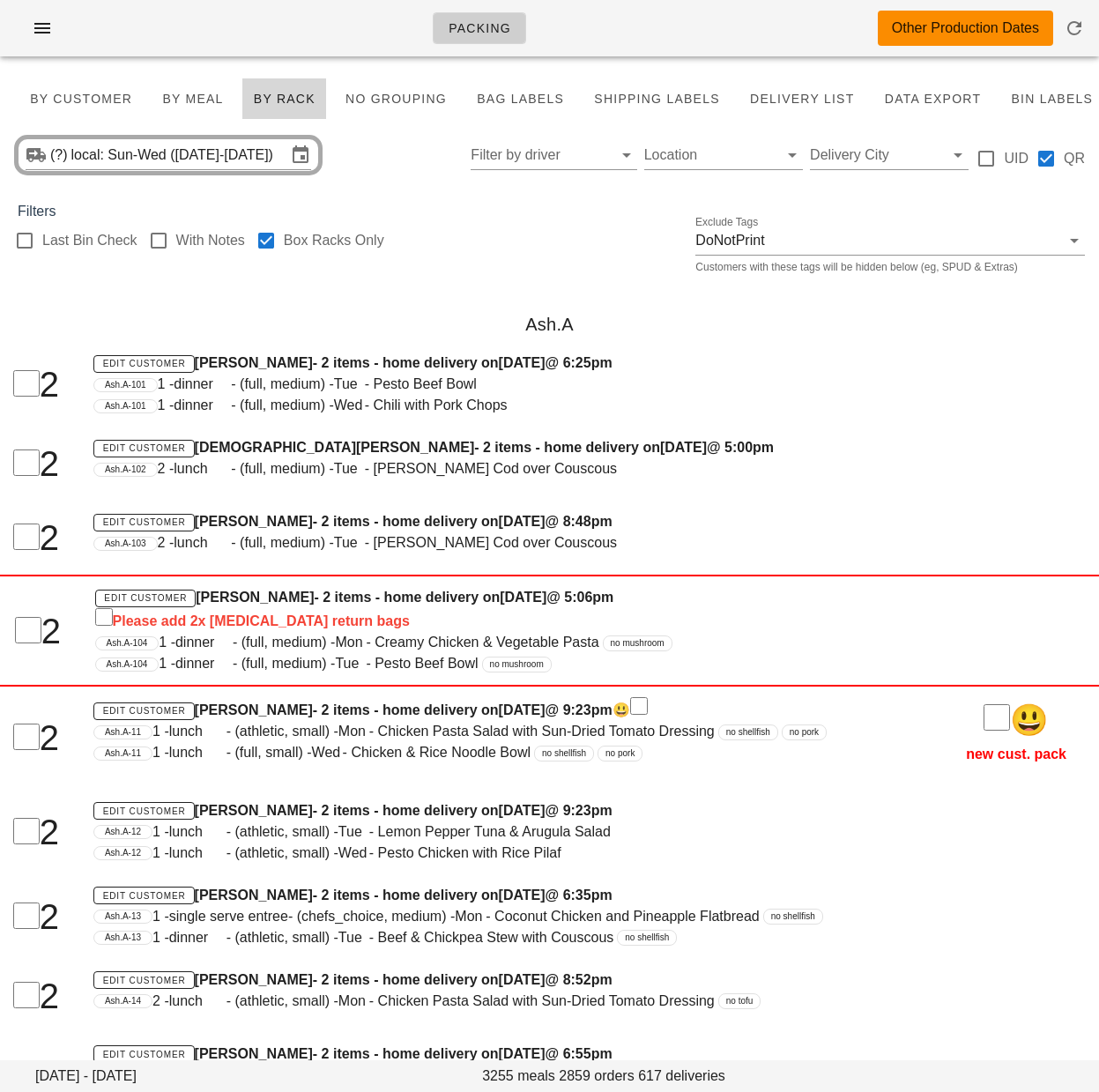
click at [448, 333] on div "Ash.A" at bounding box center [550, 324] width 1099 height 56
click at [501, 104] on span "Bag Labels" at bounding box center [520, 98] width 88 height 14
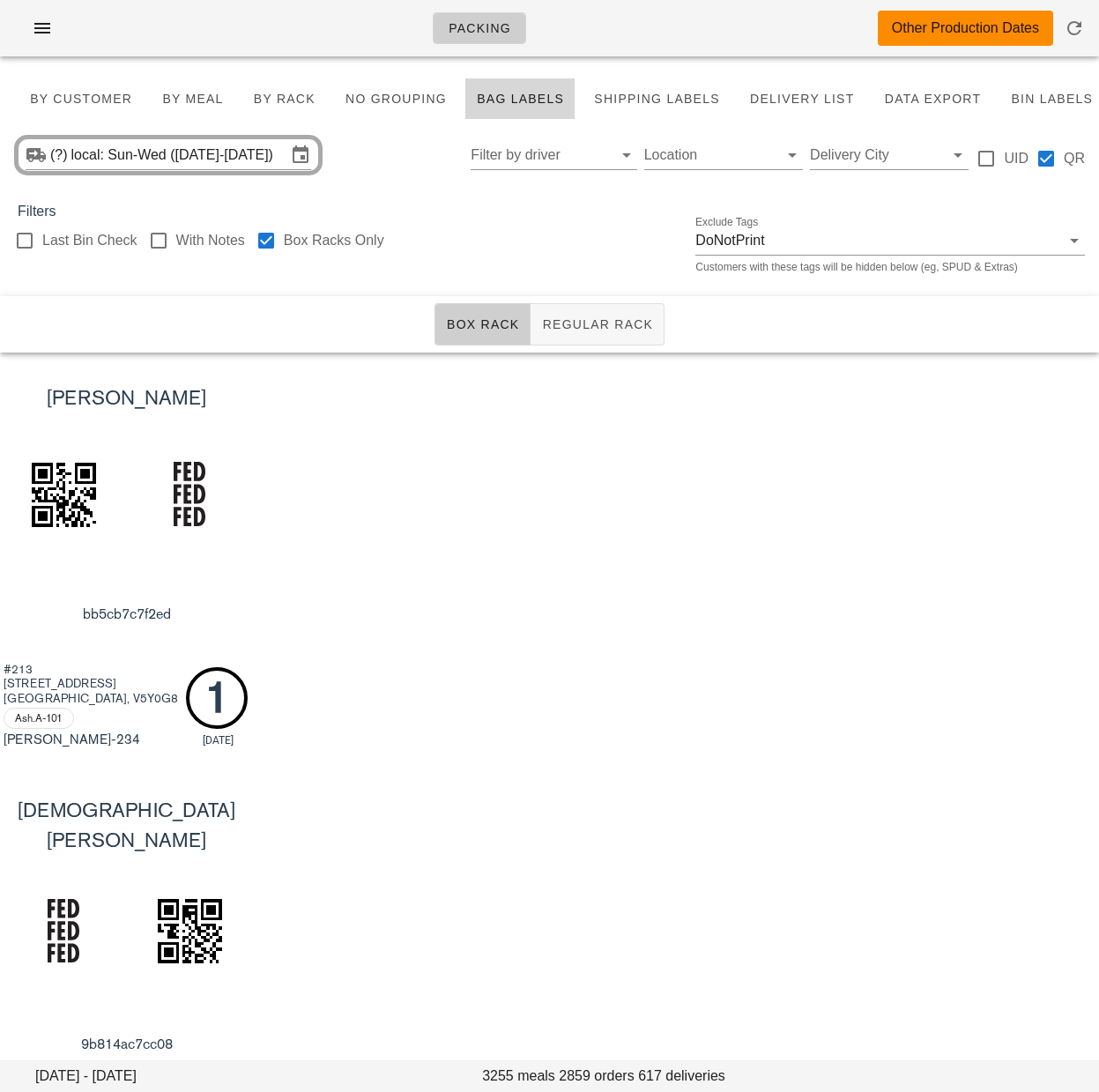
scroll to position [5, 0]
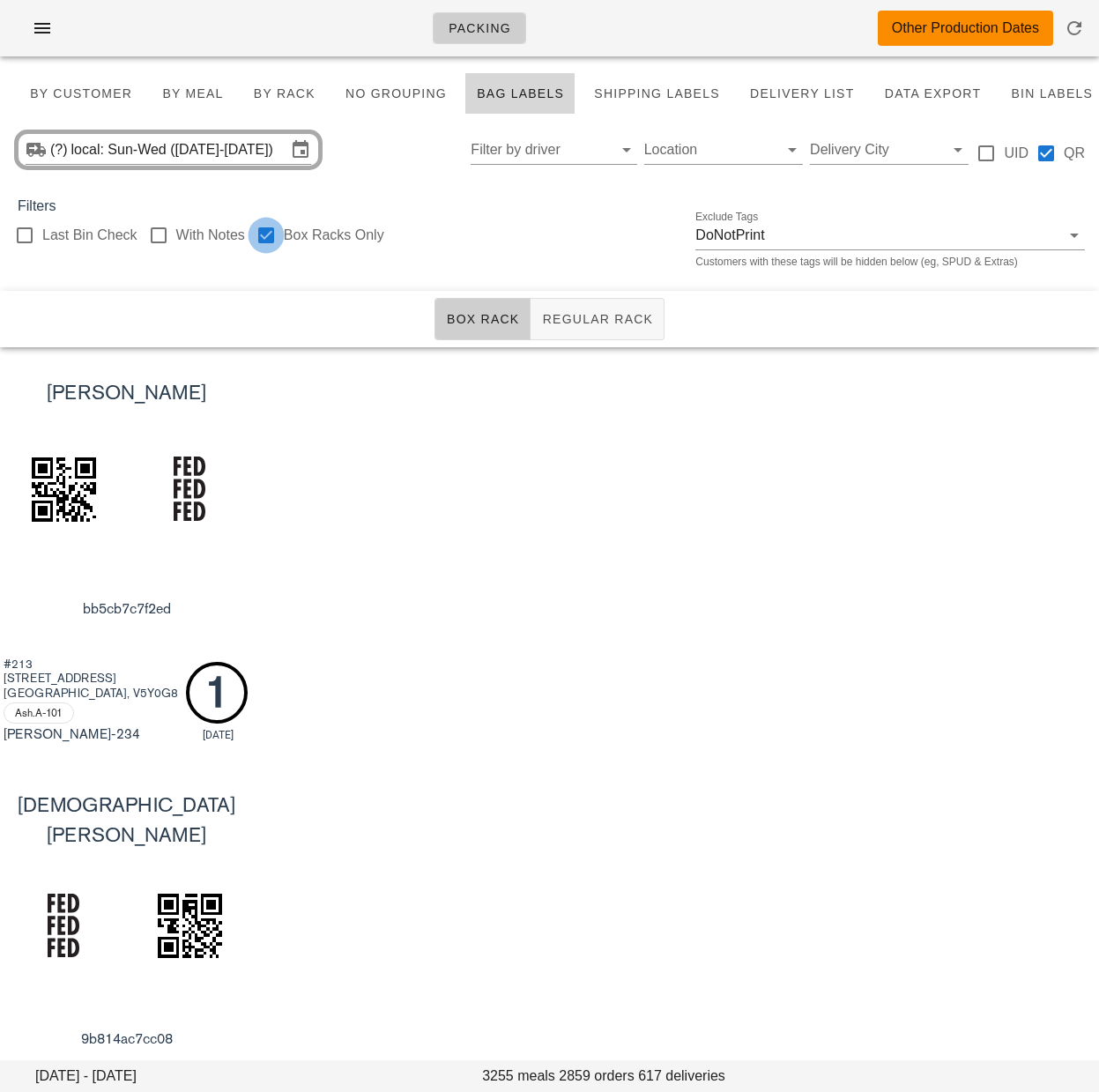
click at [265, 232] on div at bounding box center [266, 235] width 30 height 30
checkbox input "false"
click at [614, 338] on button "Regular Rack" at bounding box center [598, 319] width 134 height 42
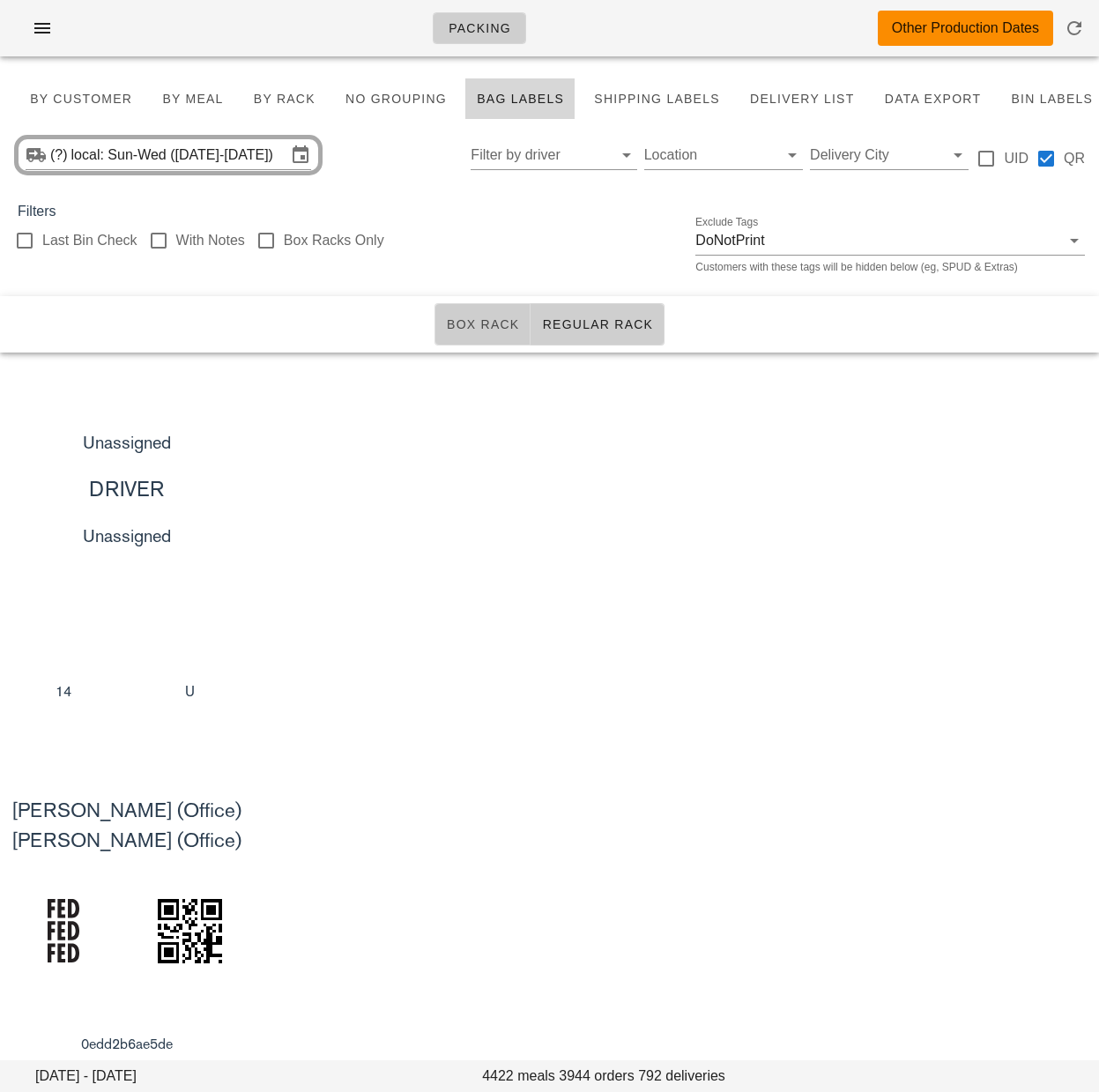
click at [492, 321] on span "Box Rack" at bounding box center [483, 324] width 74 height 14
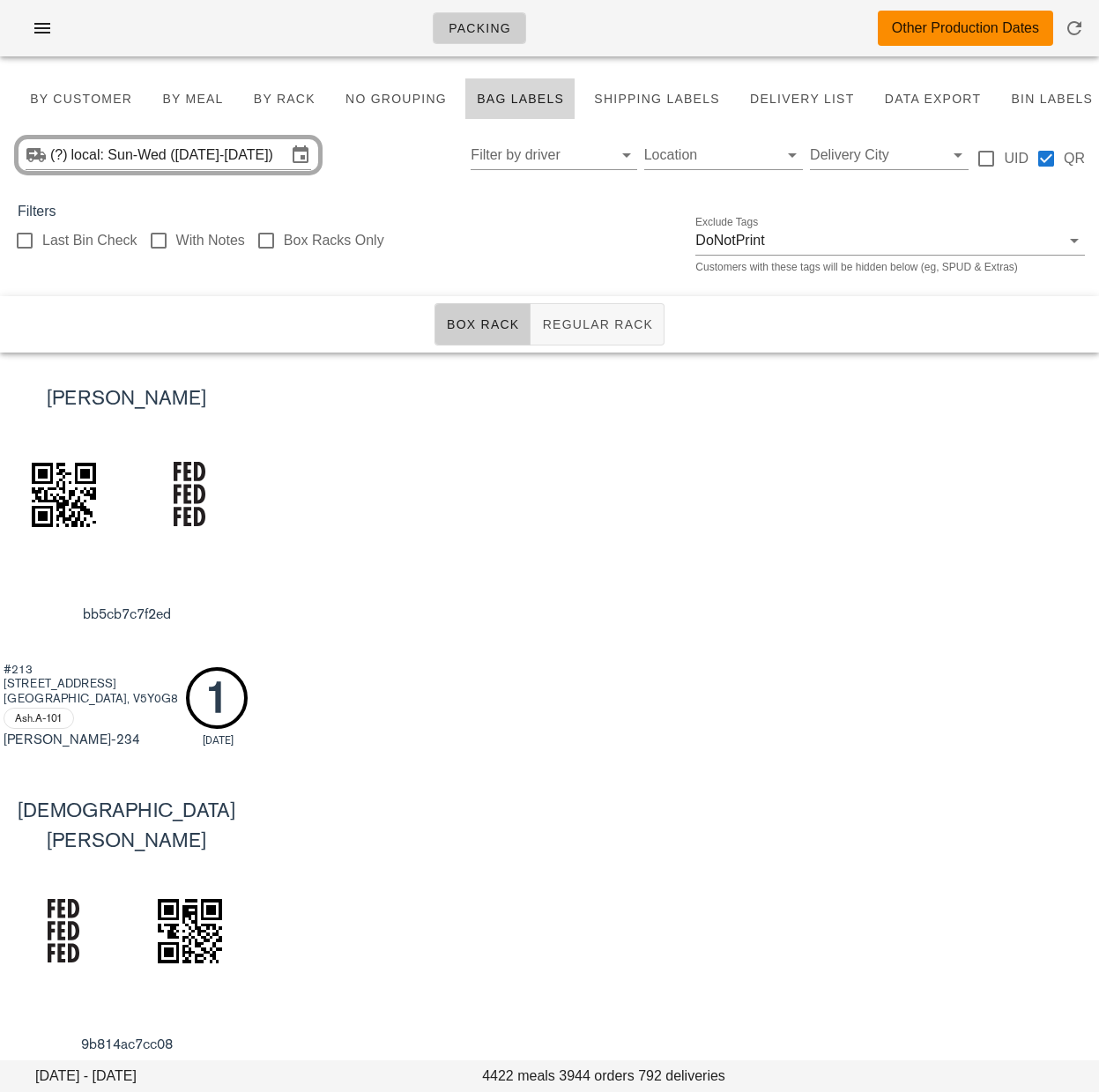
click at [394, 203] on div "Filters" at bounding box center [550, 211] width 1099 height 21
click at [609, 333] on button "Regular Rack" at bounding box center [598, 323] width 134 height 42
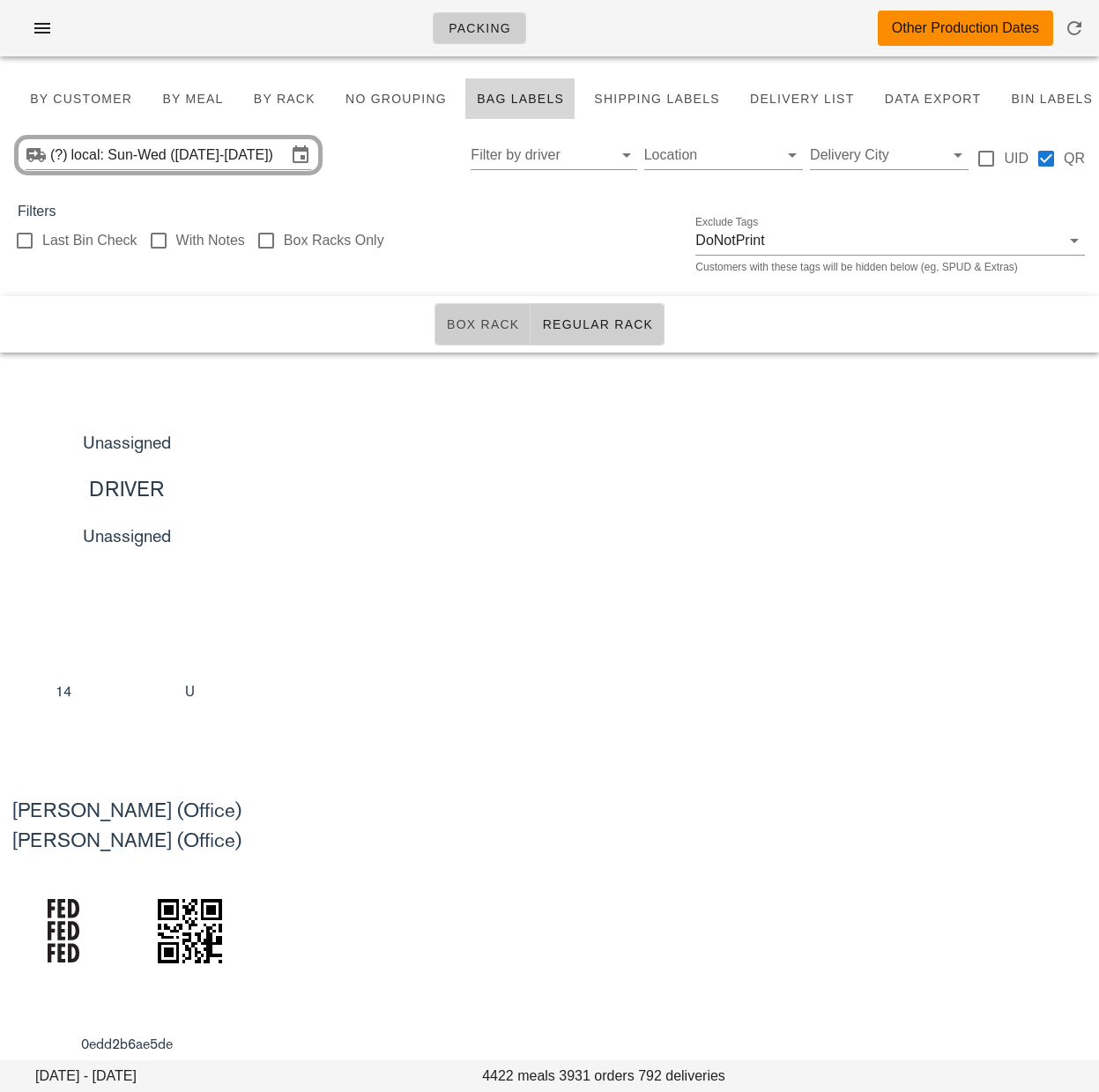
drag, startPoint x: 476, startPoint y: 328, endPoint x: 479, endPoint y: 341, distance: 13.3
click at [476, 328] on span "Box Rack" at bounding box center [483, 324] width 74 height 14
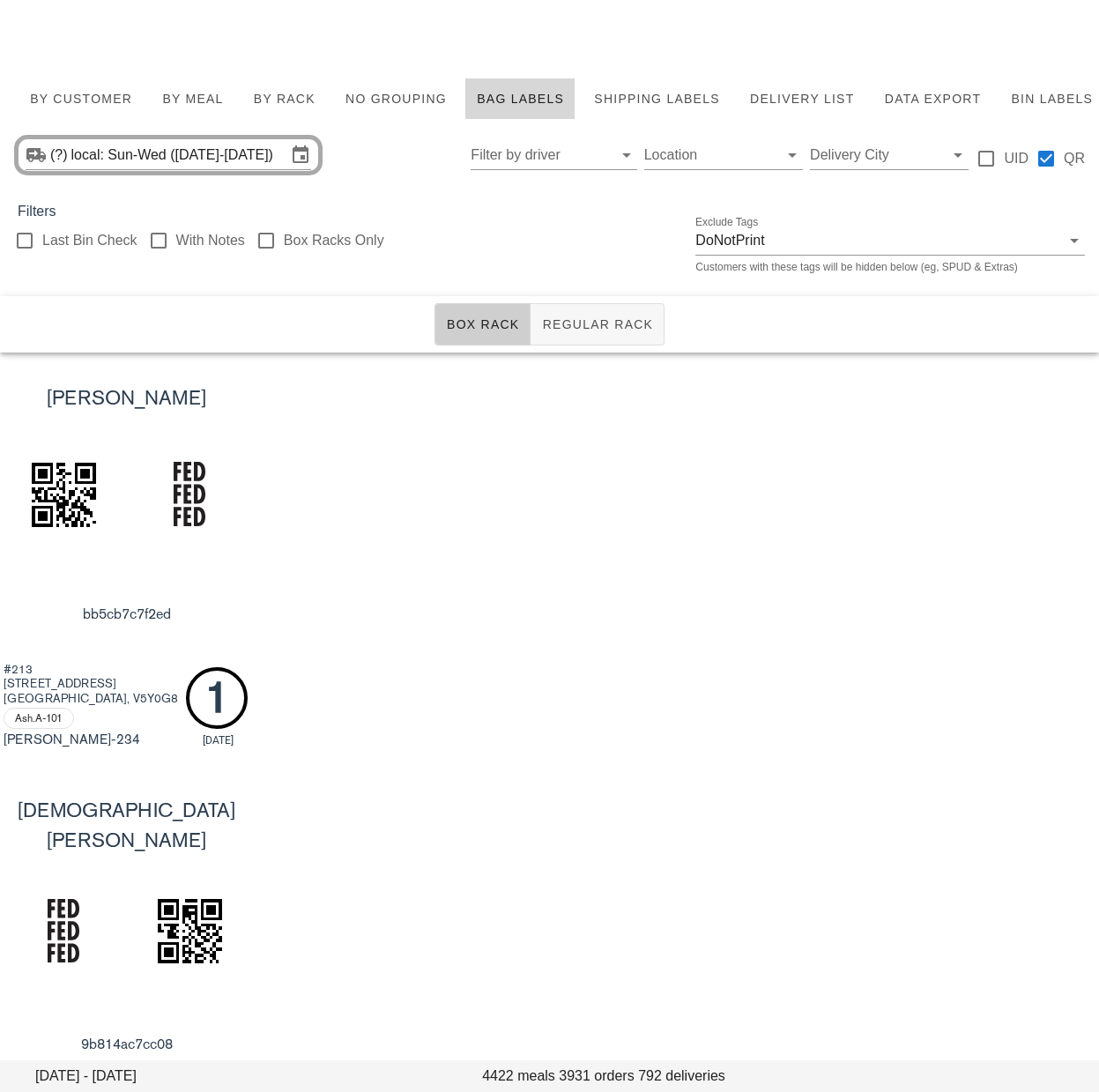
click at [516, 530] on div "Colton Dennis bb5cb7c7f2ed #213 63 W 2nd Ave Vancouver, V5Y0G8 Ash.A-101 JO -23…" at bounding box center [550, 560] width 1099 height 416
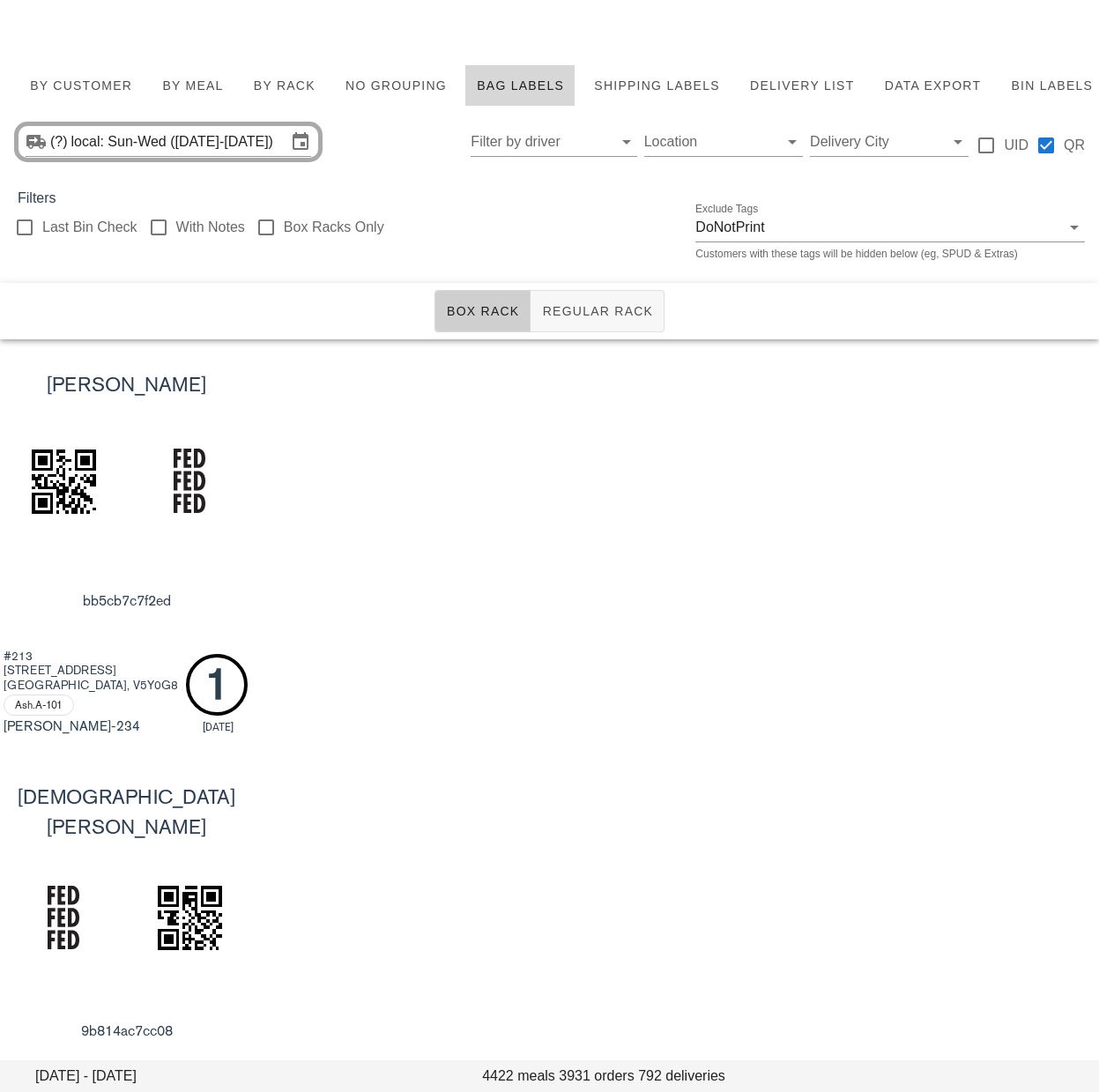
click at [739, 548] on div "Colton Dennis bb5cb7c7f2ed #213 63 W 2nd Ave Vancouver, V5Y0G8 Ash.A-101 JO -23…" at bounding box center [550, 546] width 1099 height 416
drag, startPoint x: 97, startPoint y: 87, endPoint x: 142, endPoint y: 80, distance: 45.5
click at [97, 87] on span "By Customer" at bounding box center [81, 86] width 103 height 14
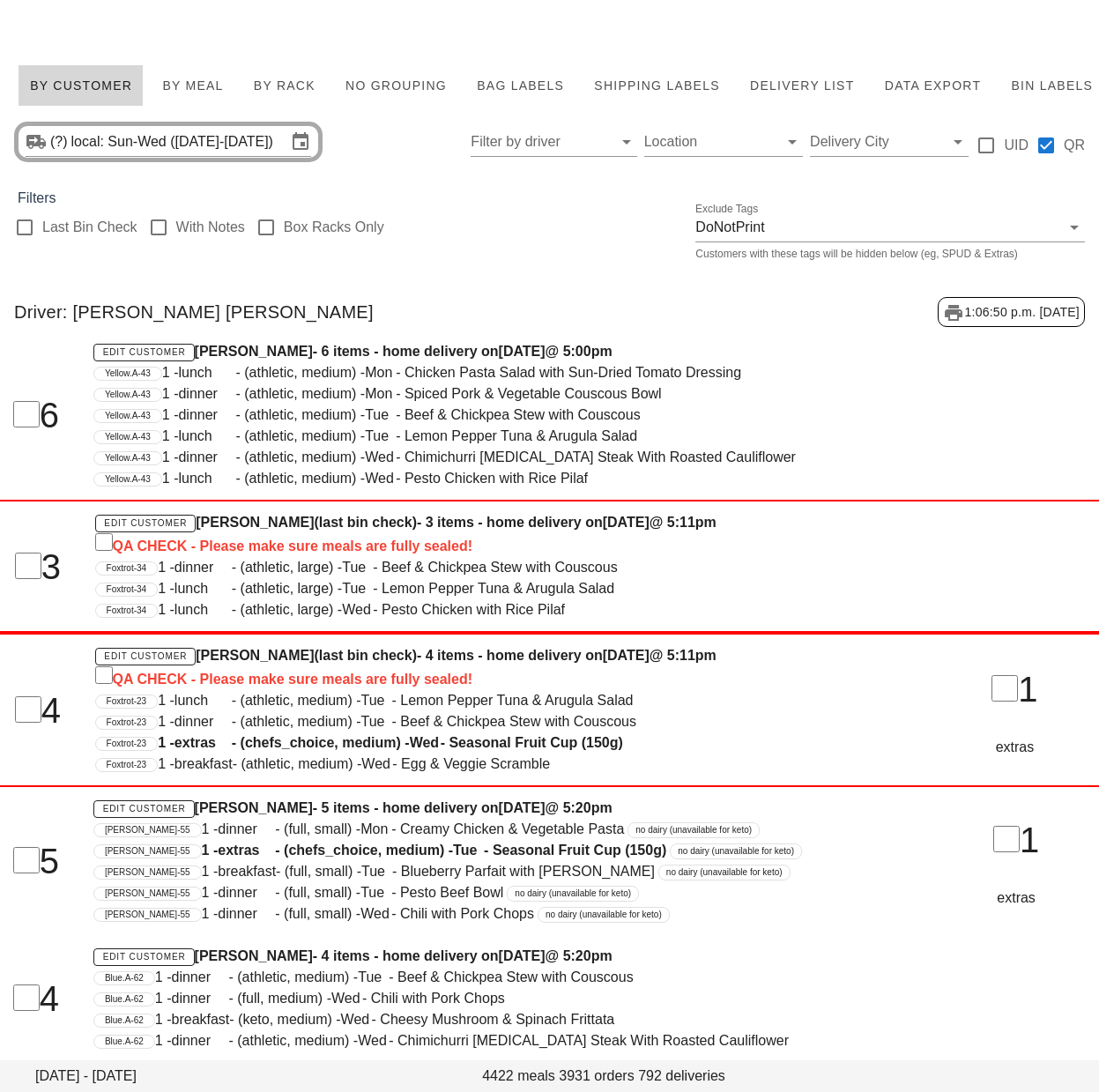
scroll to position [5, 0]
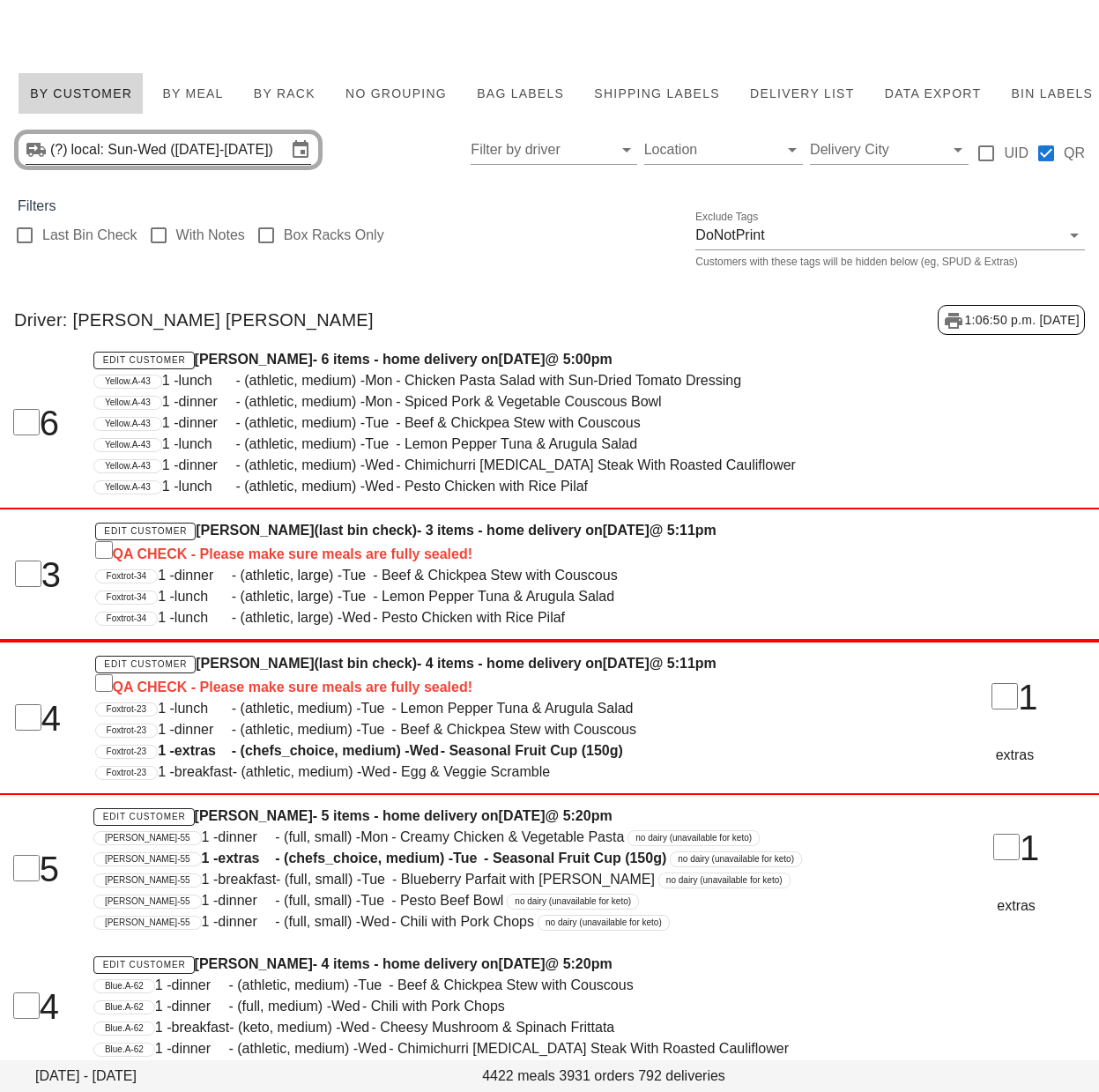
click at [158, 152] on input "local: Sun-Wed (Aug 31-Sep 3)" at bounding box center [178, 149] width 215 height 28
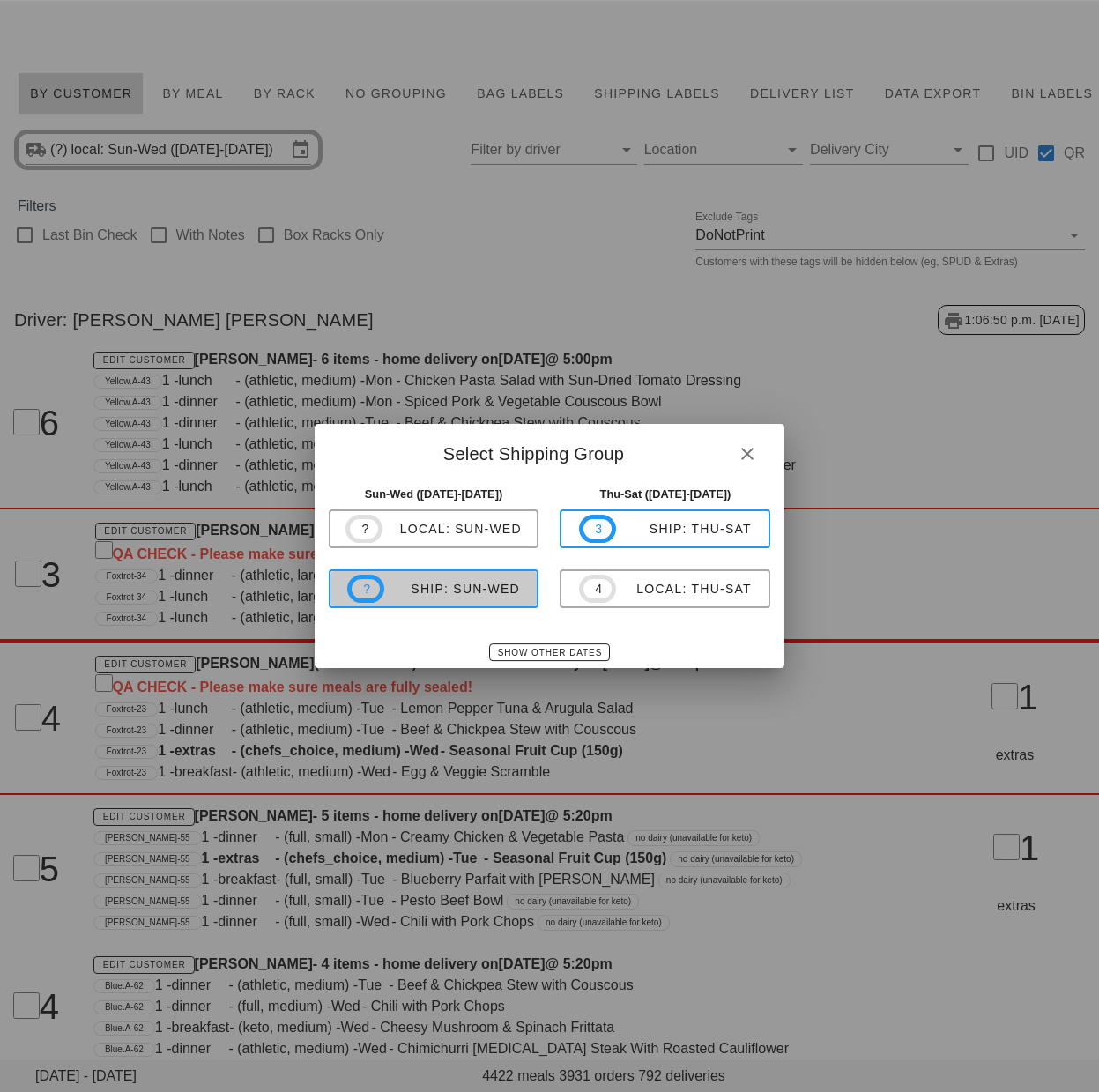
click at [481, 588] on div "ship: Sun-Wed" at bounding box center [451, 588] width 135 height 14
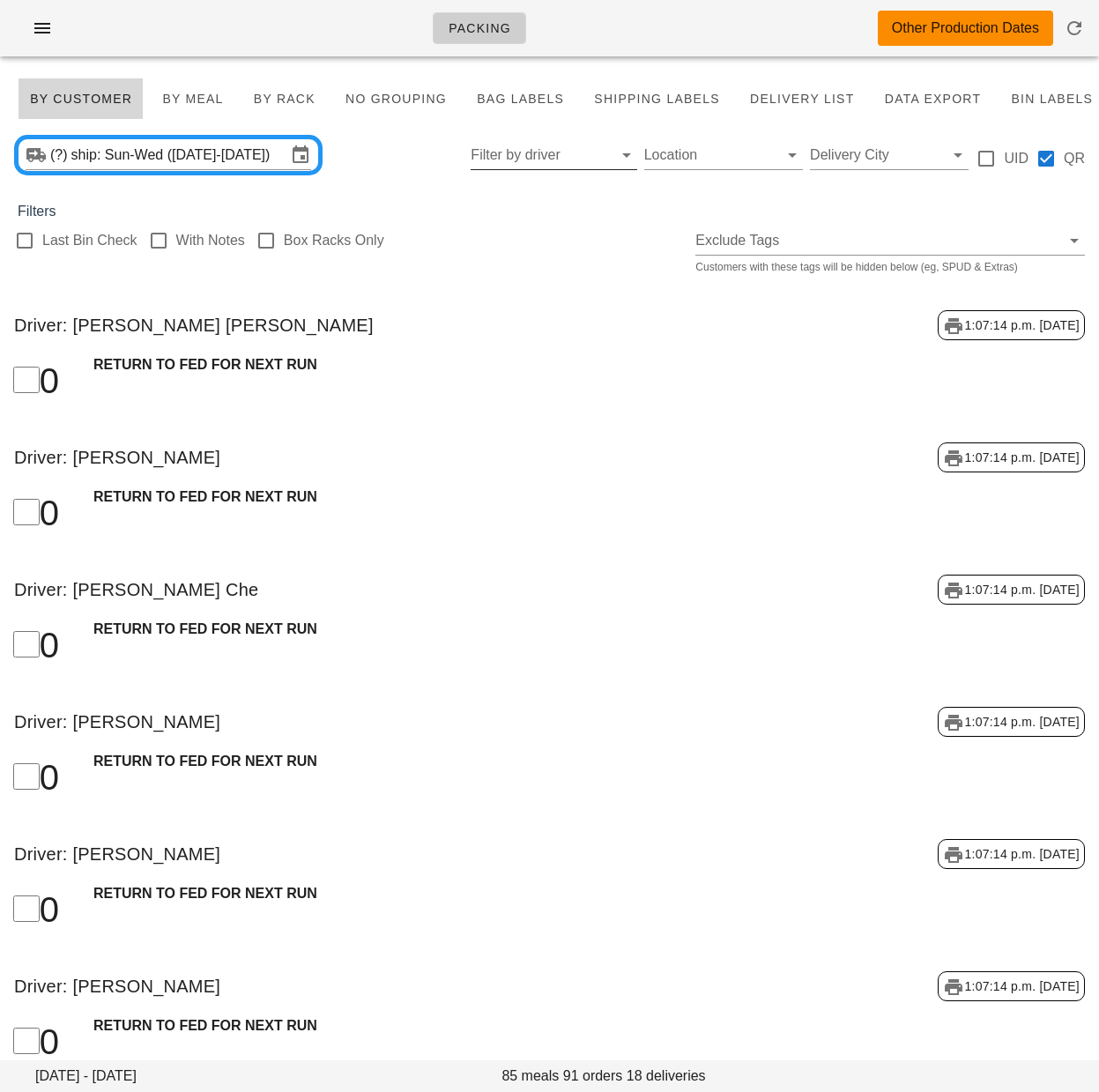
click at [548, 149] on input "Filter by driver" at bounding box center [539, 155] width 137 height 28
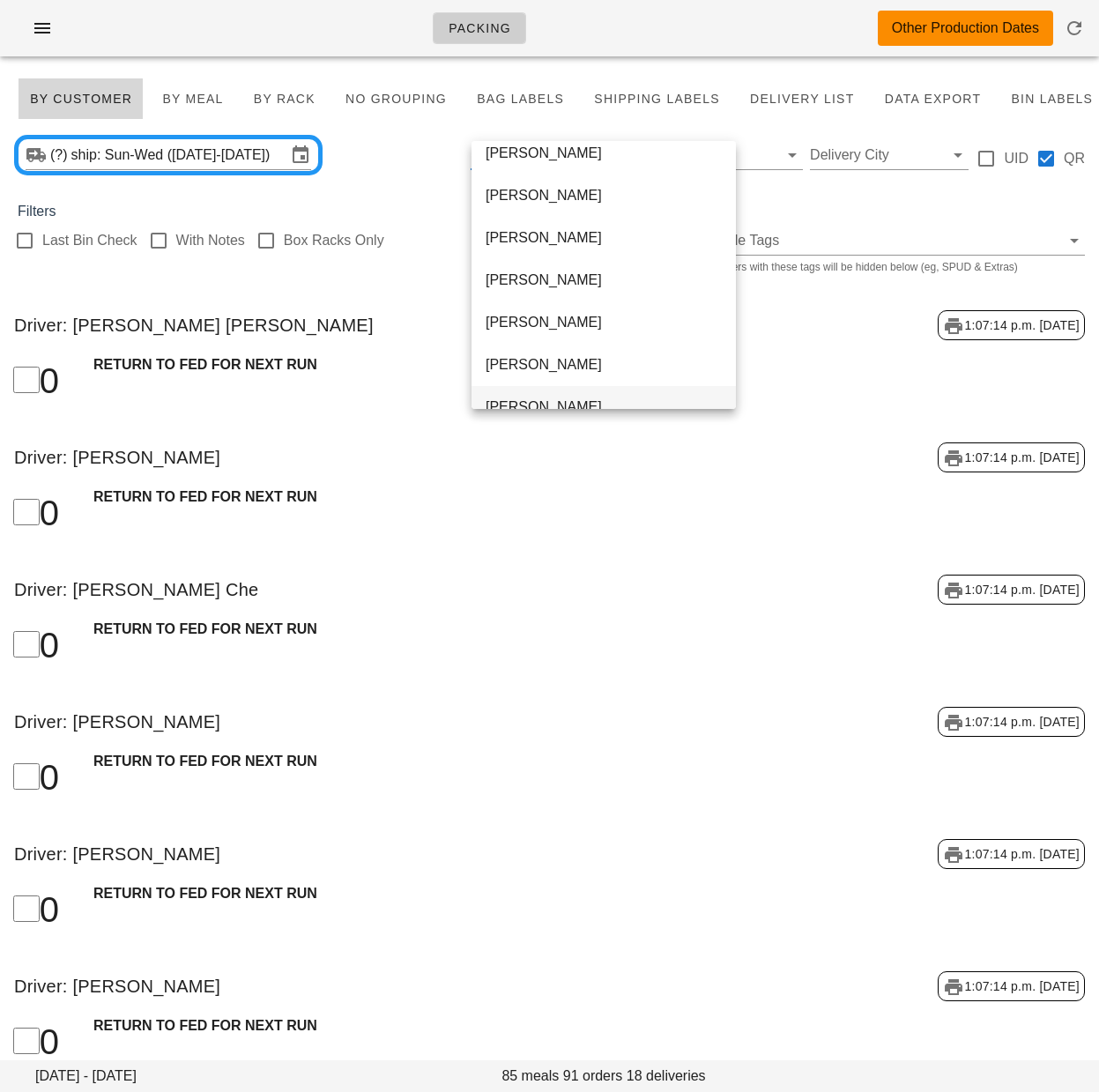
scroll to position [338, 0]
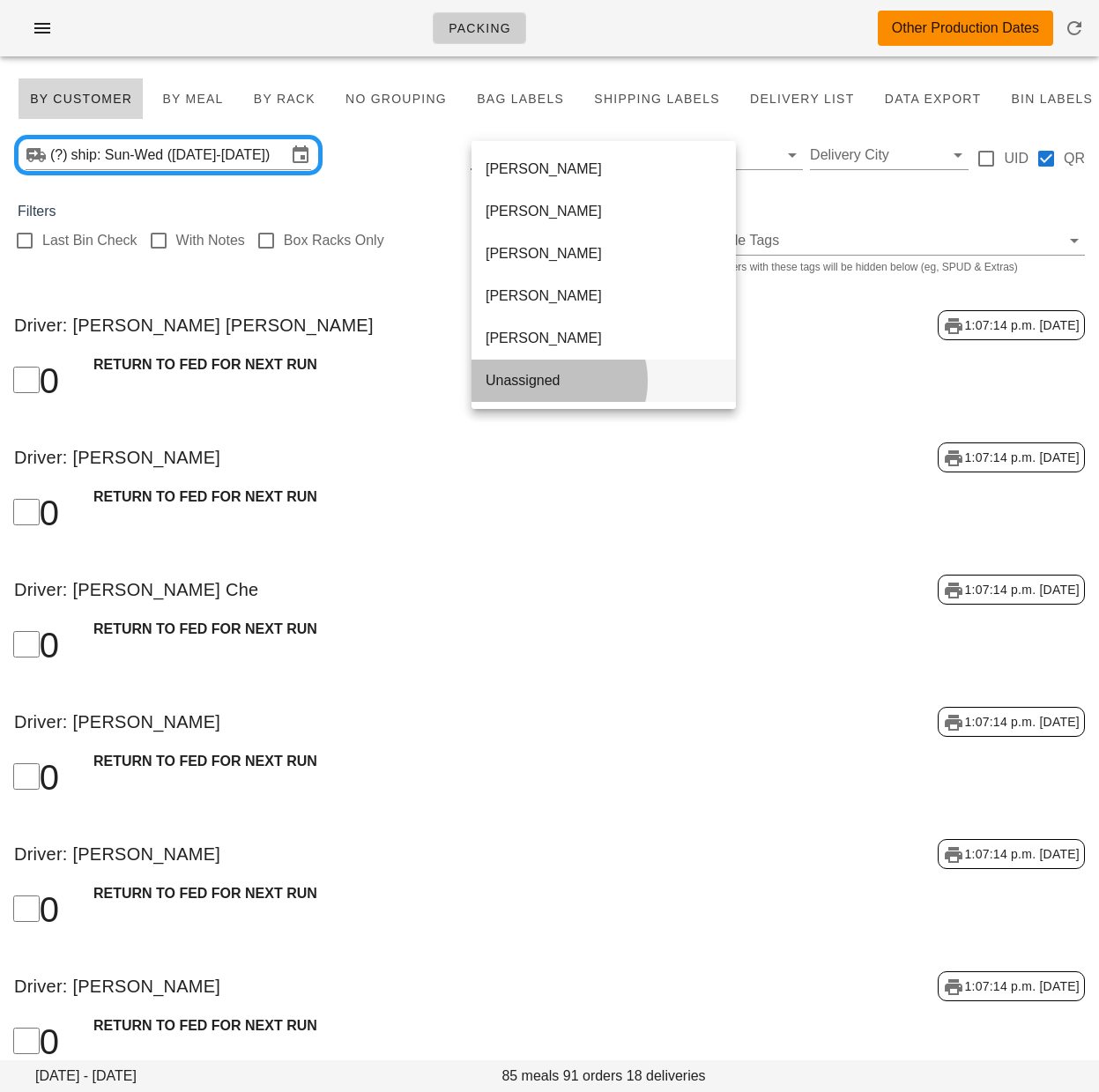
click at [544, 383] on div "Unassigned" at bounding box center [604, 380] width 236 height 17
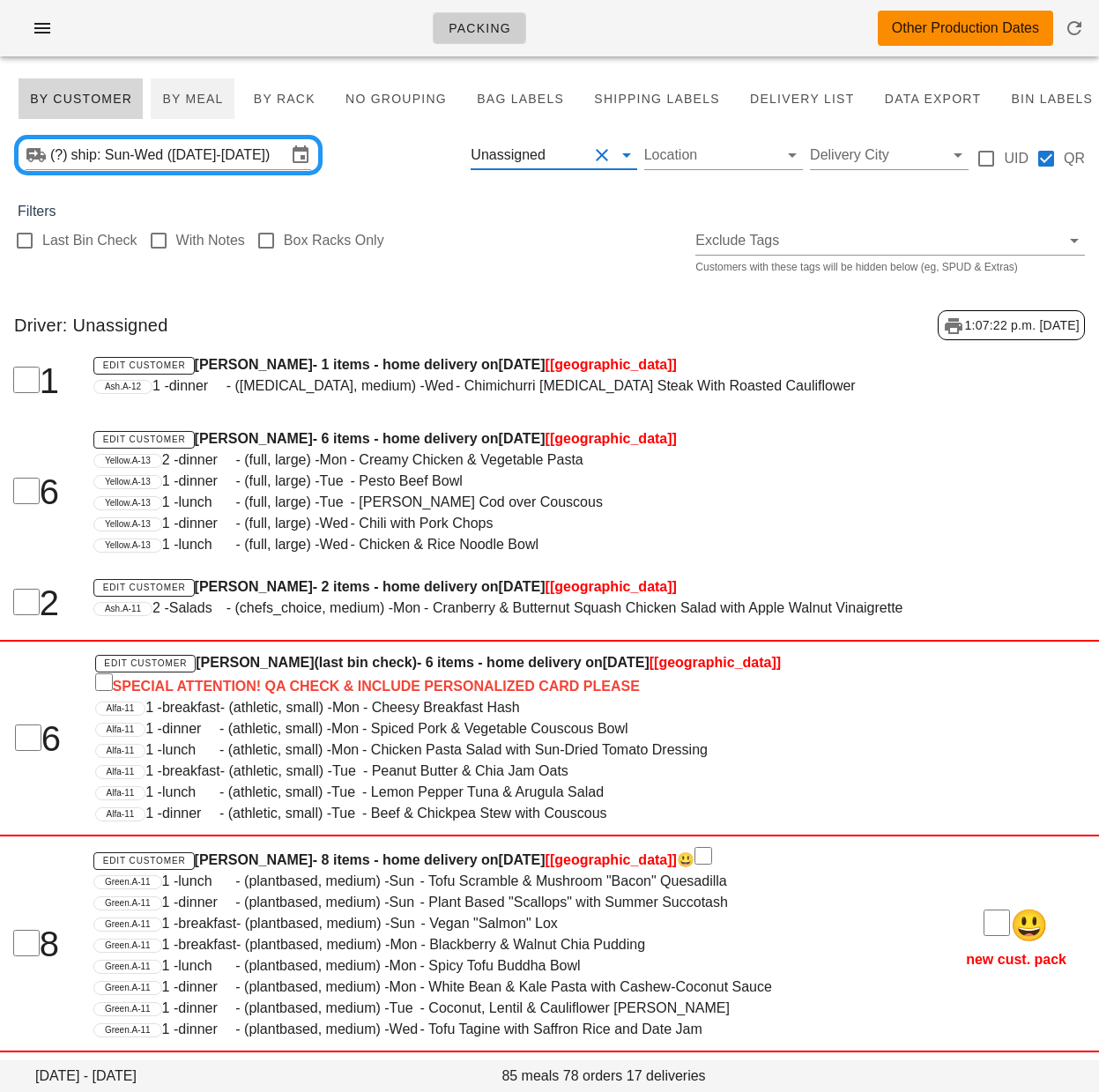
drag, startPoint x: 542, startPoint y: 273, endPoint x: 227, endPoint y: 107, distance: 356.1
click at [540, 272] on div "Last Bin Check With Notes Box Racks Only Exclude Tags Customers with these tags…" at bounding box center [550, 250] width 1099 height 56
click at [441, 278] on div "Last Bin Check With Notes Box Racks Only Exclude Tags Customers with these tags…" at bounding box center [550, 250] width 1099 height 56
click at [505, 103] on span "Bag Labels" at bounding box center [520, 98] width 88 height 14
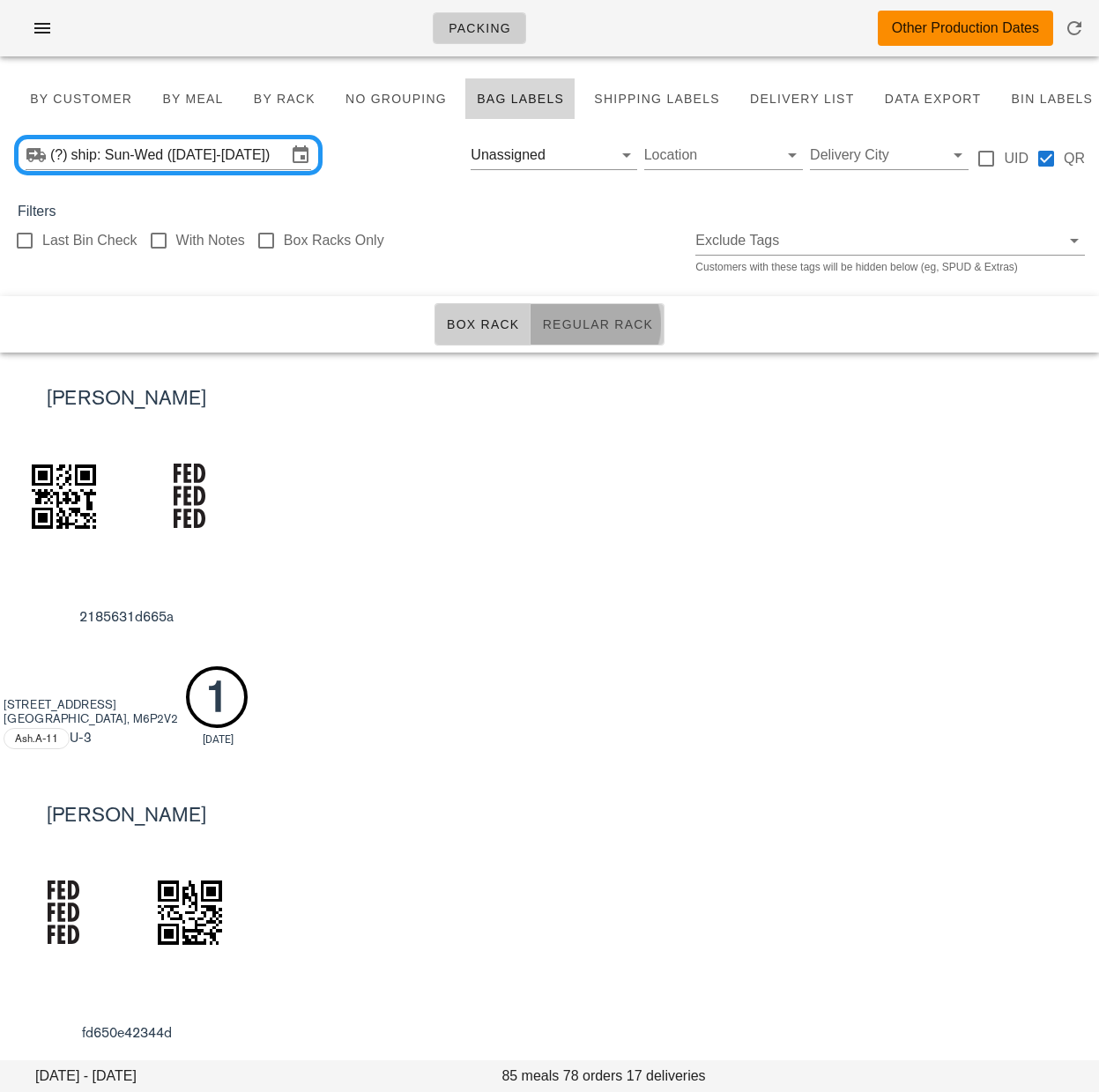
click at [586, 328] on span "Regular Rack" at bounding box center [597, 324] width 112 height 14
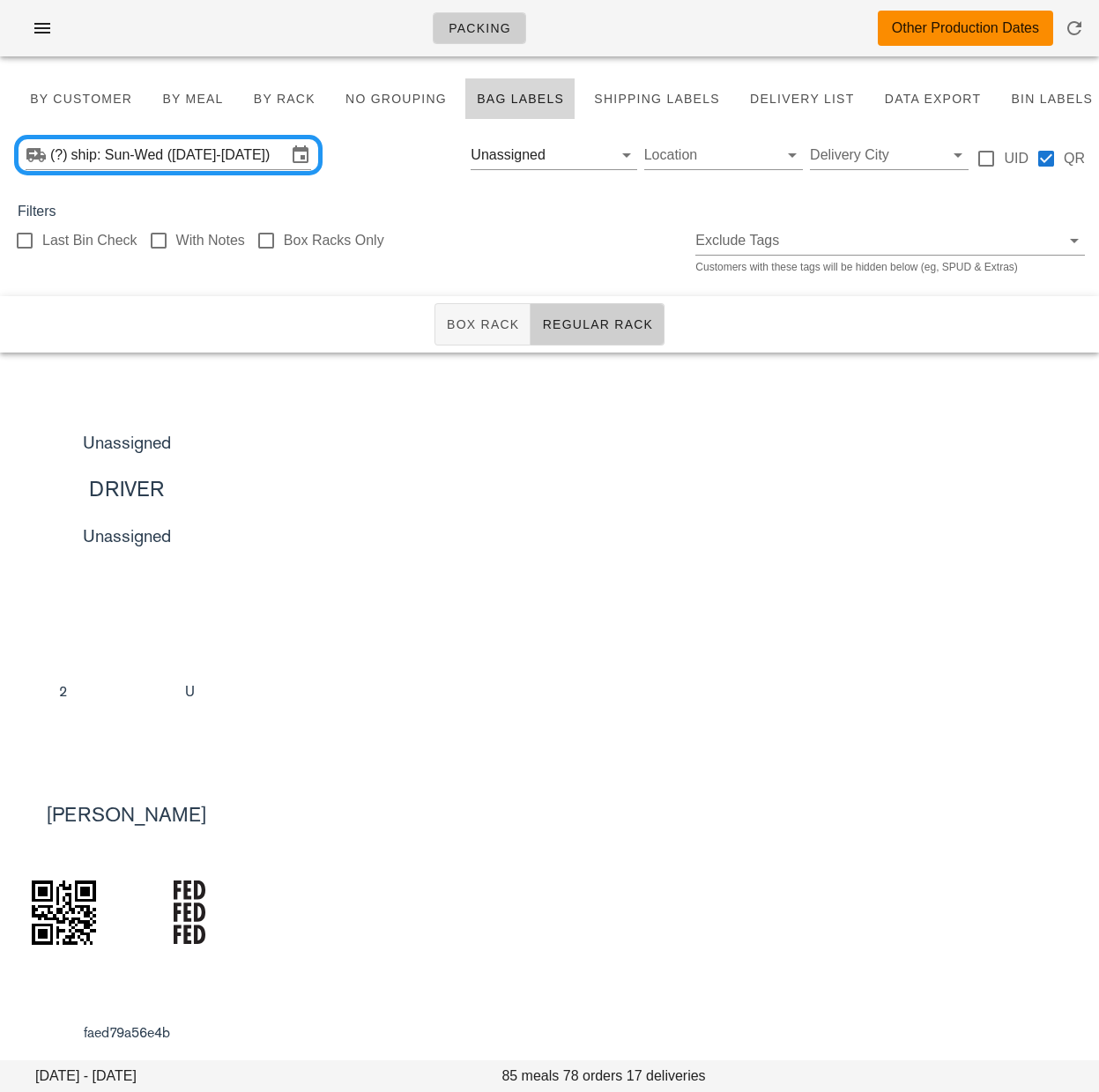
click at [629, 459] on div "Unassigned DRIVER Unassigned 2 U" at bounding box center [550, 560] width 1099 height 416
click at [491, 329] on span "Box Rack" at bounding box center [483, 324] width 74 height 14
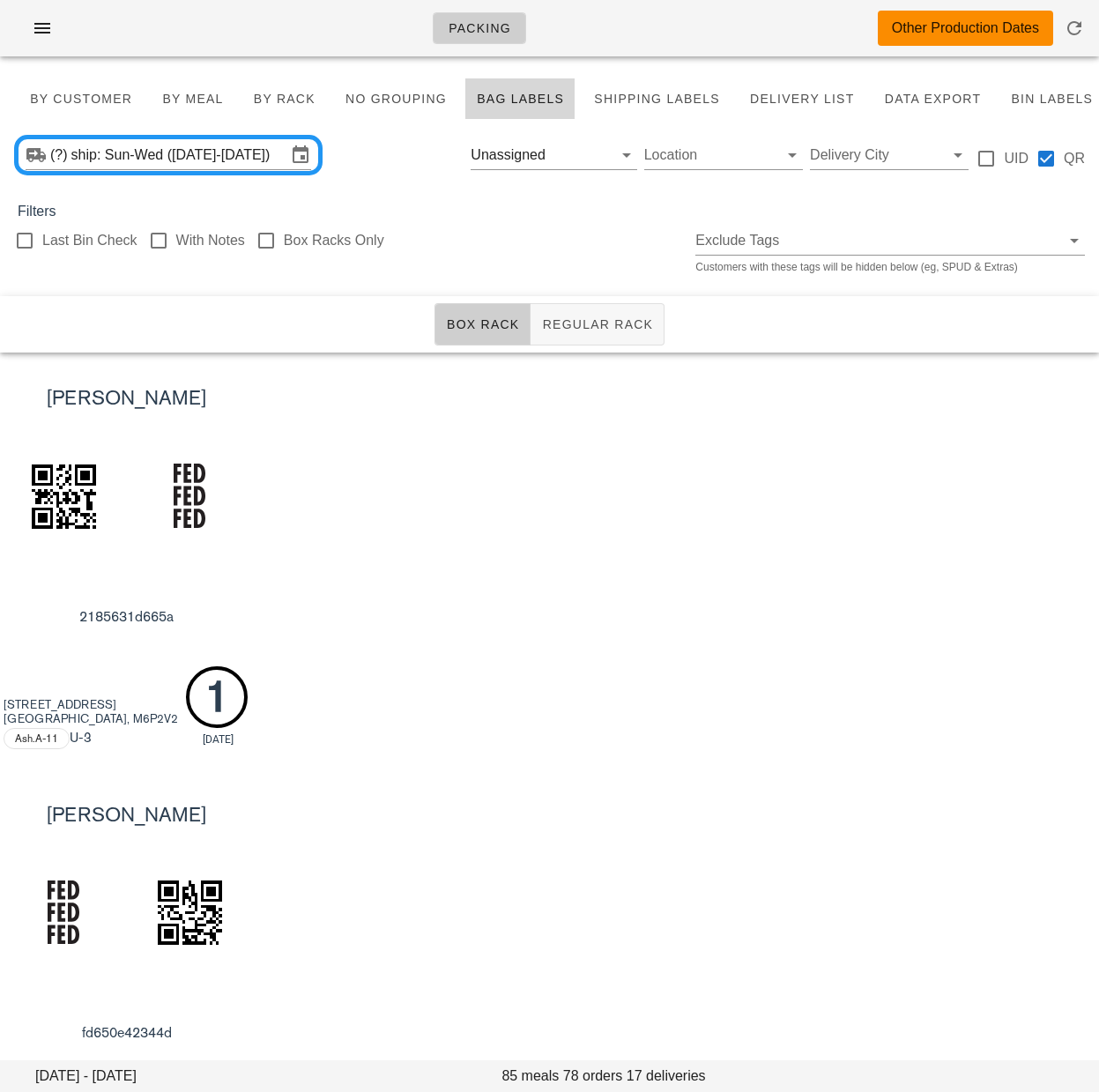
click at [587, 675] on div "[PERSON_NAME] 2185631d665a [STREET_ADDRESS][GEOGRAPHIC_DATA]A-11 U -3 1 [DATE]" at bounding box center [550, 560] width 1099 height 416
